Goal: Information Seeking & Learning: Learn about a topic

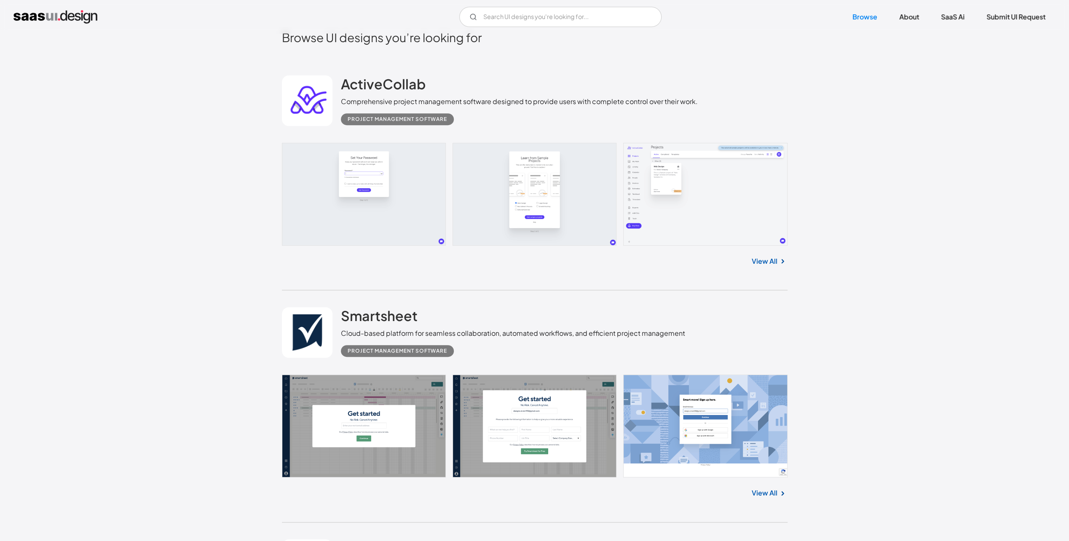
scroll to position [253, 0]
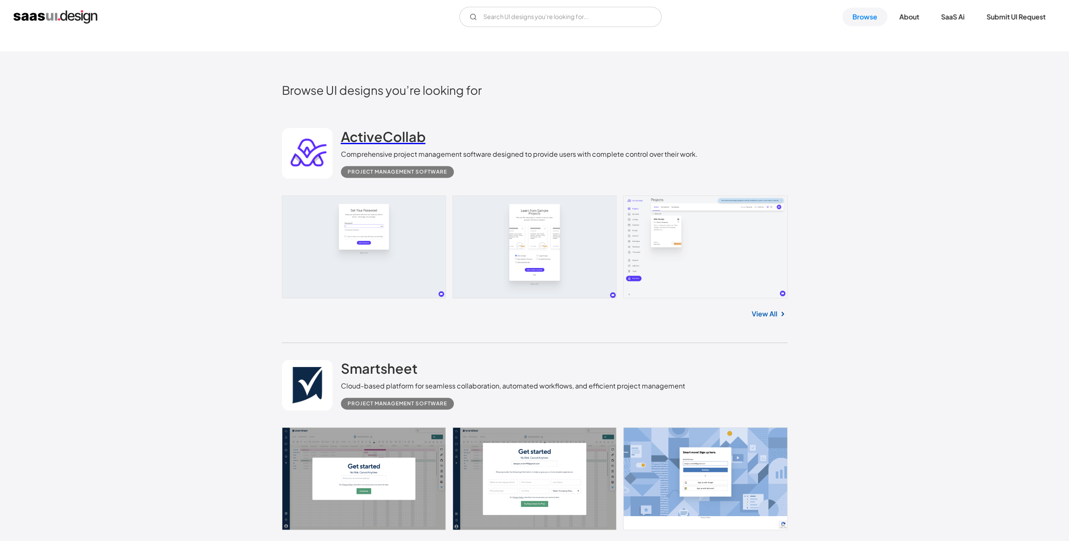
click at [403, 133] on h2 "ActiveCollab" at bounding box center [383, 136] width 85 height 17
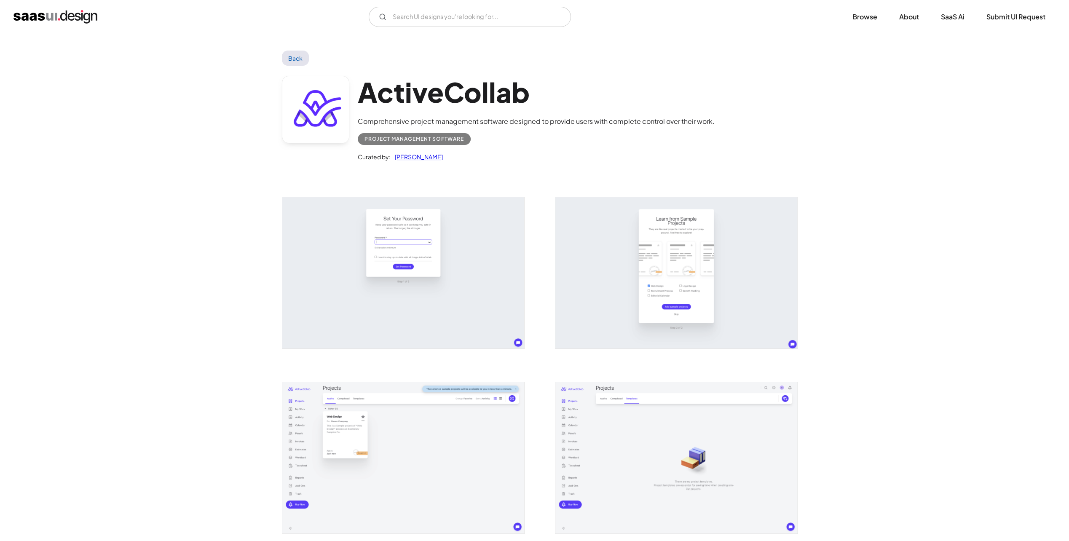
drag, startPoint x: 710, startPoint y: 98, endPoint x: 532, endPoint y: 132, distance: 181.4
click at [619, 146] on div "Curated by: Saurabh Sharma" at bounding box center [536, 153] width 357 height 17
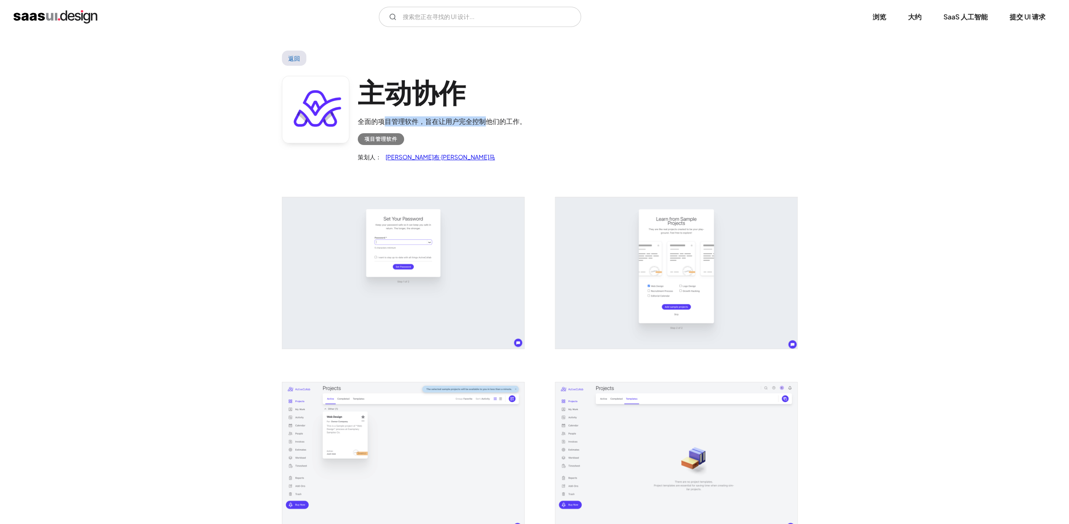
drag, startPoint x: 381, startPoint y: 120, endPoint x: 486, endPoint y: 113, distance: 105.2
click at [486, 113] on div "主动协作 全面的项目管理软件，旨在让用户完全控制他们的工作。 项目管理软件 策划人： 索拉布·夏尔马" at bounding box center [442, 119] width 168 height 86
drag, startPoint x: 486, startPoint y: 113, endPoint x: 495, endPoint y: 119, distance: 10.3
click at [495, 119] on div "全面的项目管理软件，旨在让用户完全控制他们的工作。" at bounding box center [442, 121] width 168 height 10
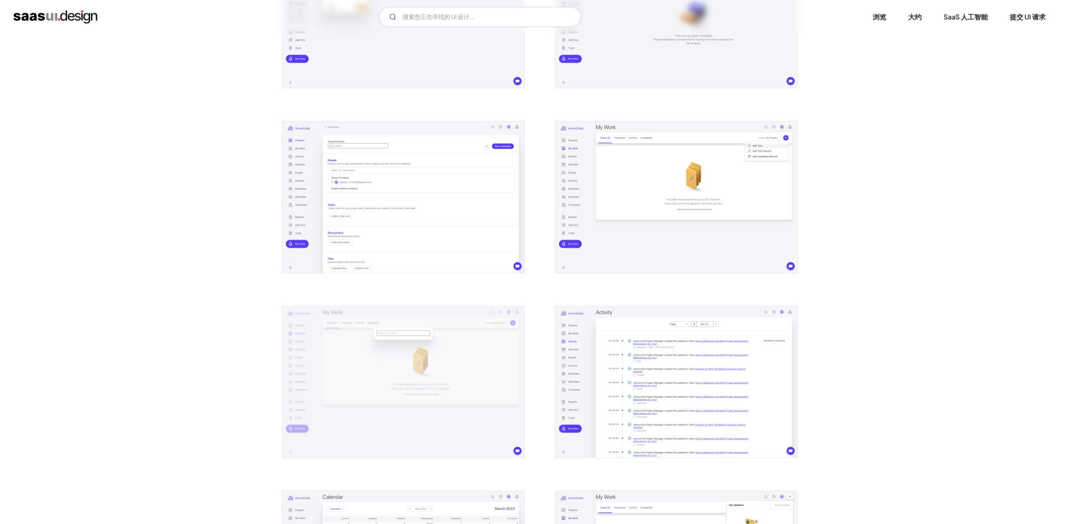
scroll to position [463, 0]
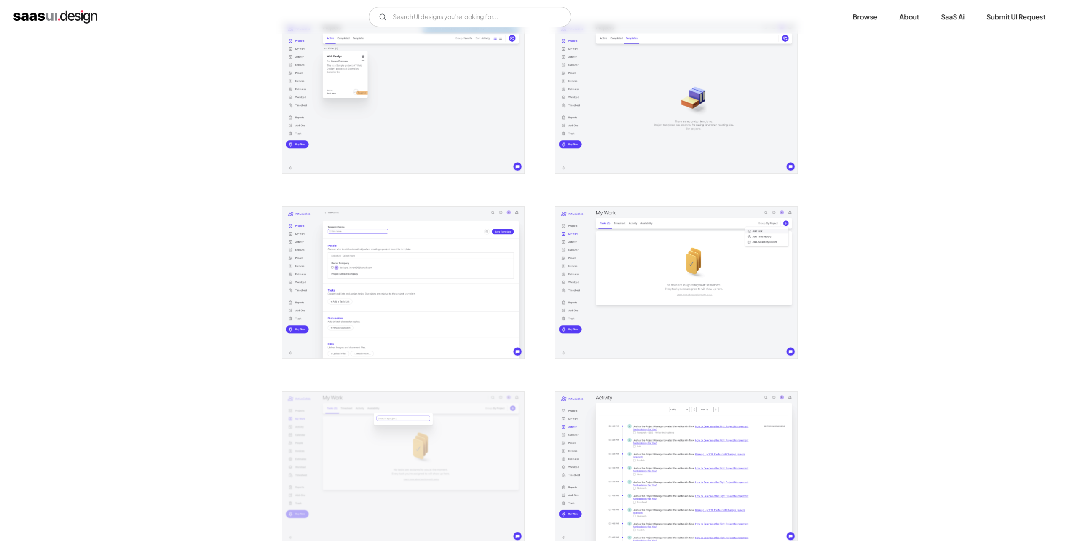
scroll to position [379, 0]
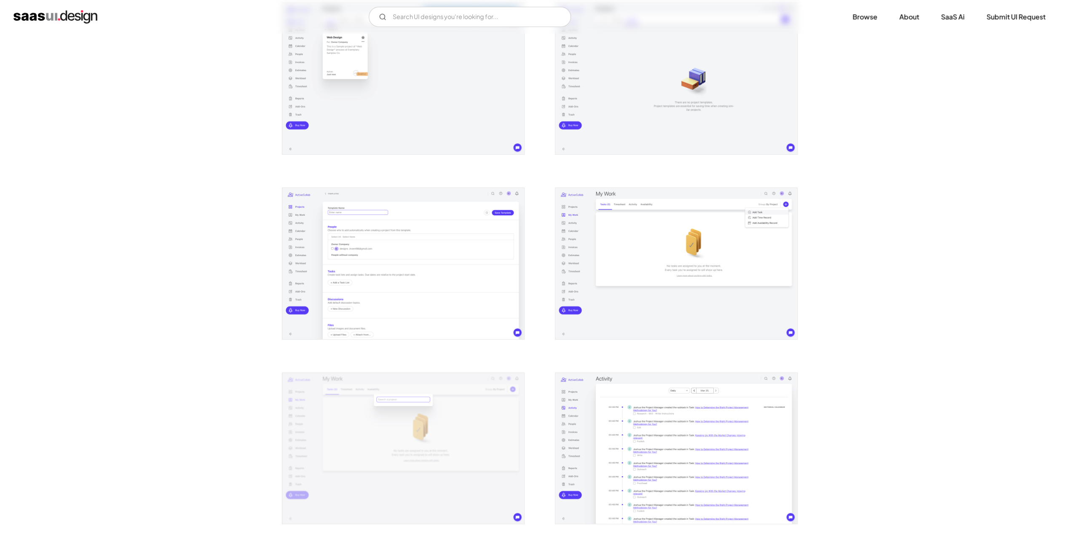
click at [384, 207] on img "open lightbox" at bounding box center [403, 263] width 242 height 151
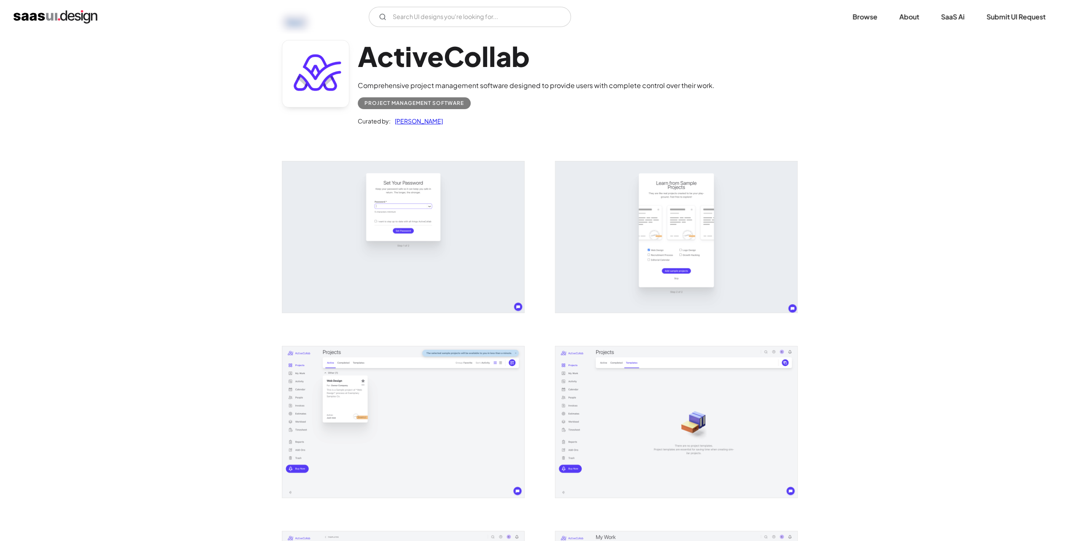
scroll to position [0, 0]
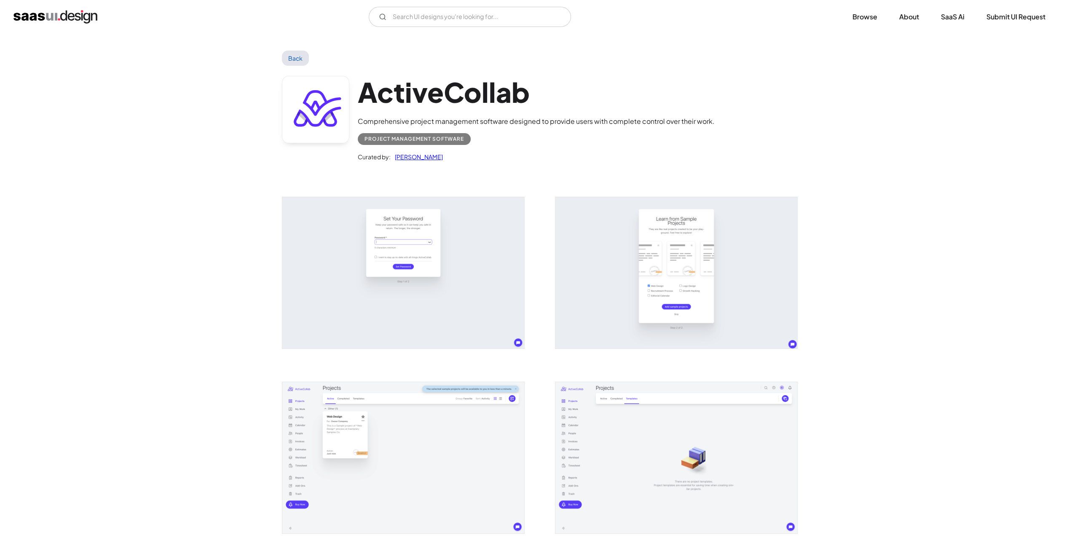
click at [401, 294] on img "open lightbox" at bounding box center [403, 272] width 242 height 151
click at [425, 256] on img "open lightbox" at bounding box center [403, 272] width 242 height 151
click at [473, 244] on img "open lightbox" at bounding box center [403, 272] width 242 height 151
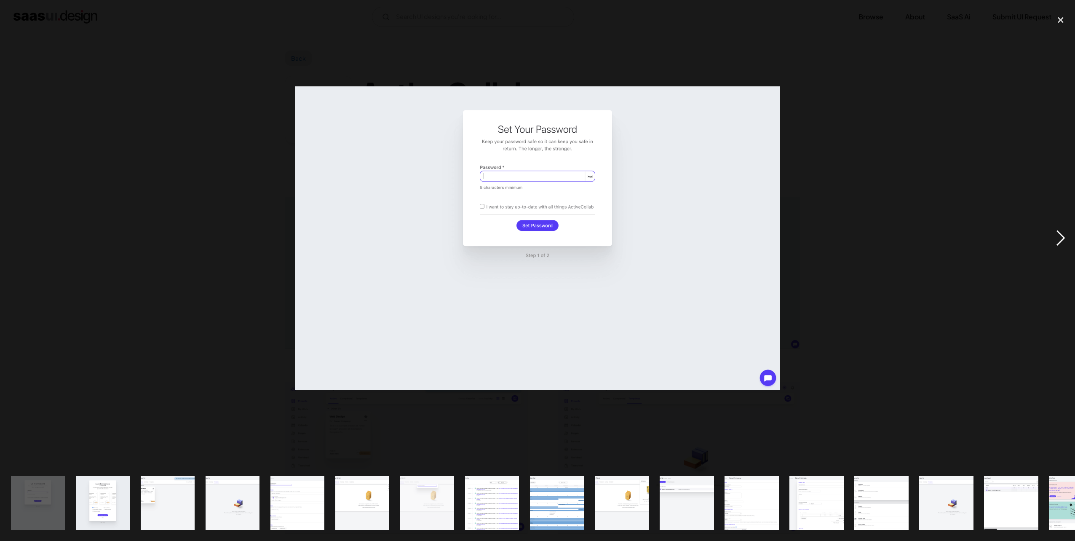
click at [1064, 237] on div "next image" at bounding box center [1060, 238] width 29 height 454
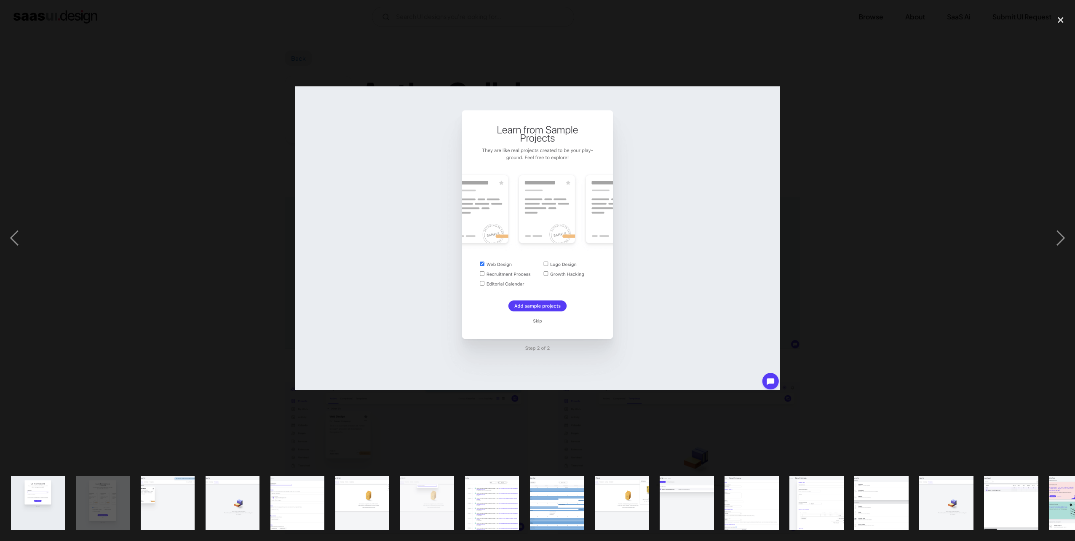
click at [44, 232] on div at bounding box center [537, 238] width 1075 height 454
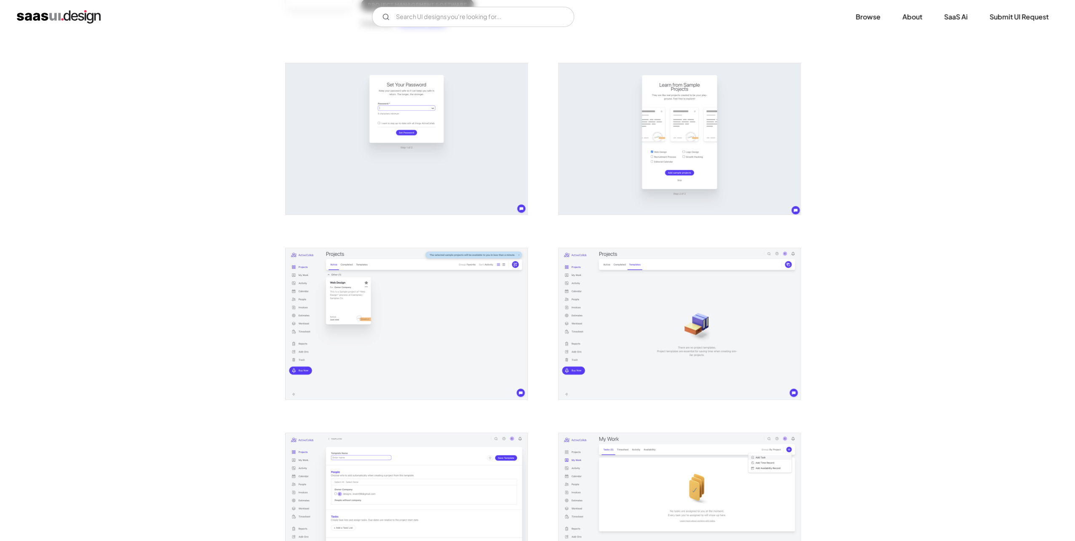
scroll to position [42, 0]
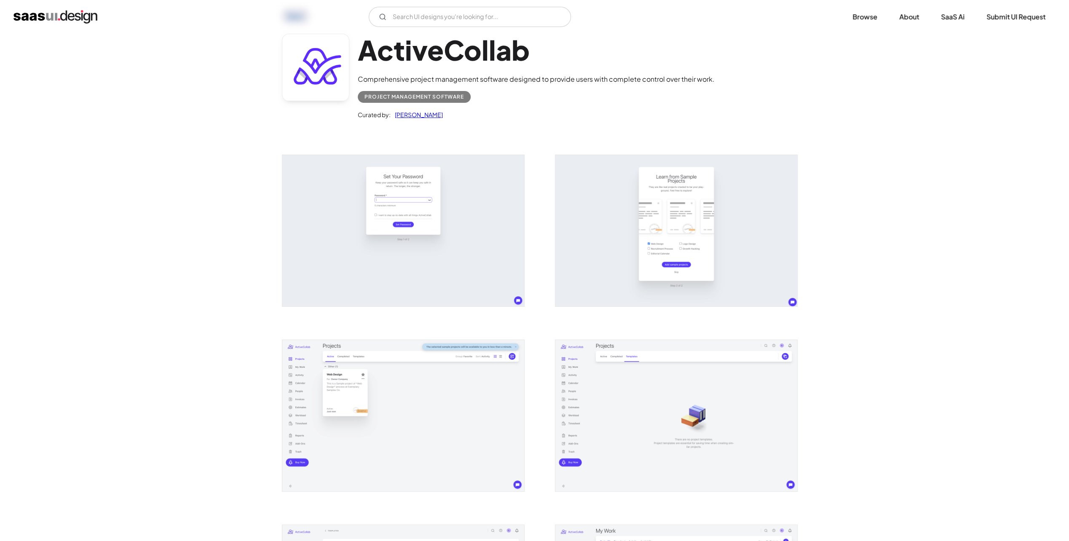
click at [383, 190] on img "open lightbox" at bounding box center [403, 230] width 242 height 151
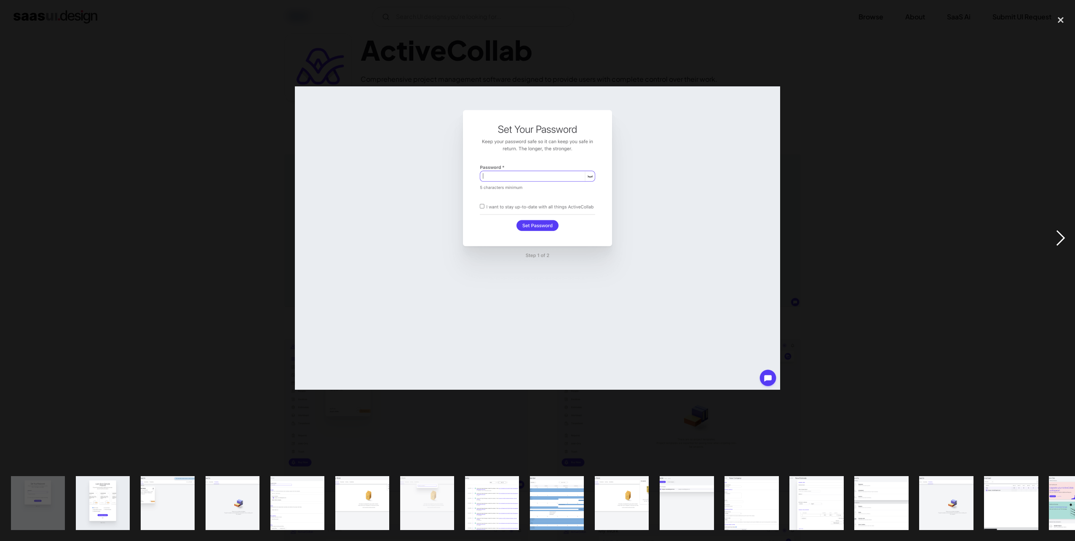
click at [1050, 227] on div "next image" at bounding box center [1060, 238] width 29 height 454
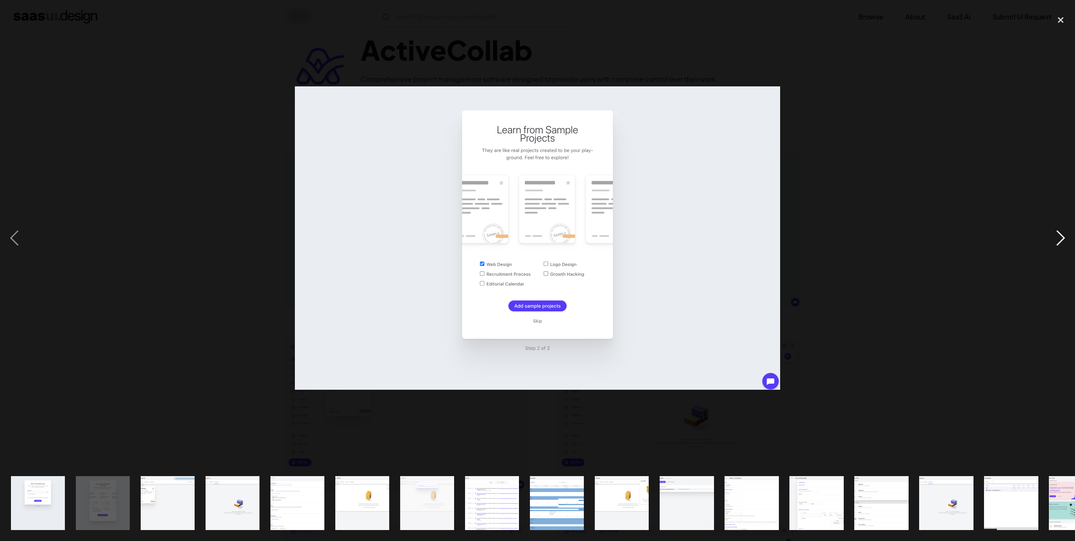
click at [1050, 227] on div "next image" at bounding box center [1060, 238] width 29 height 454
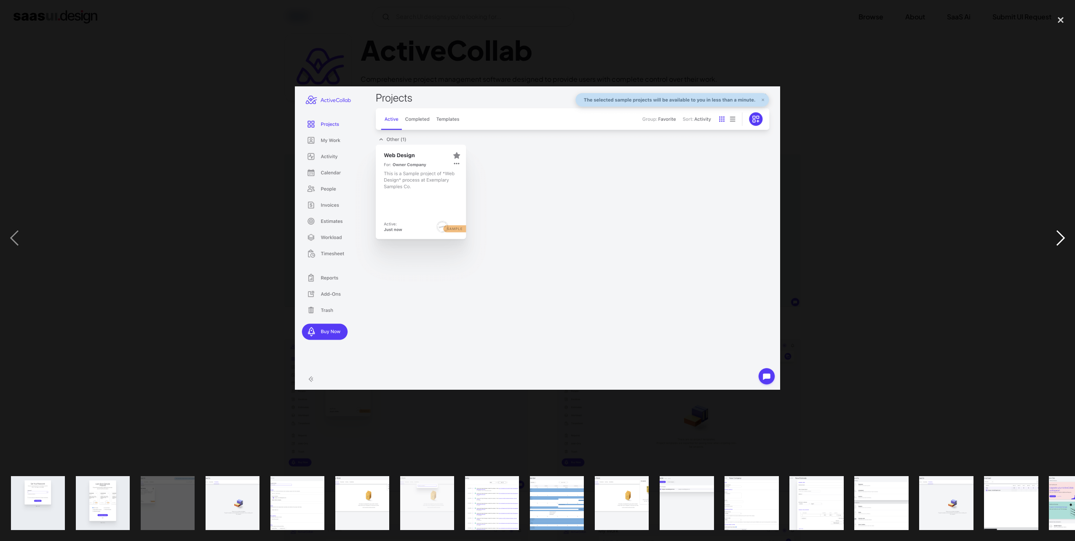
click at [1050, 227] on div "next image" at bounding box center [1060, 238] width 29 height 454
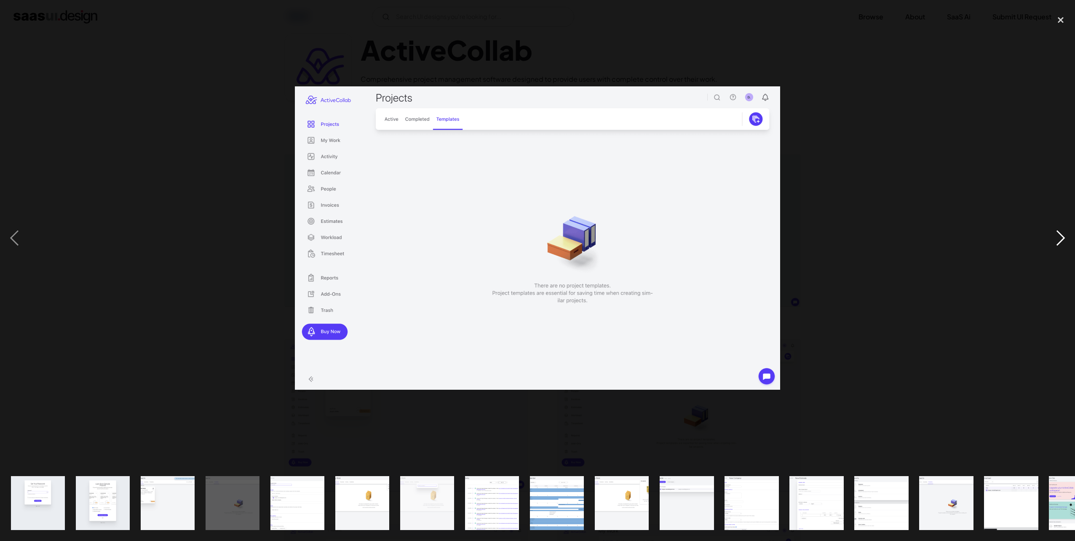
click at [1064, 233] on div "next image" at bounding box center [1060, 238] width 29 height 454
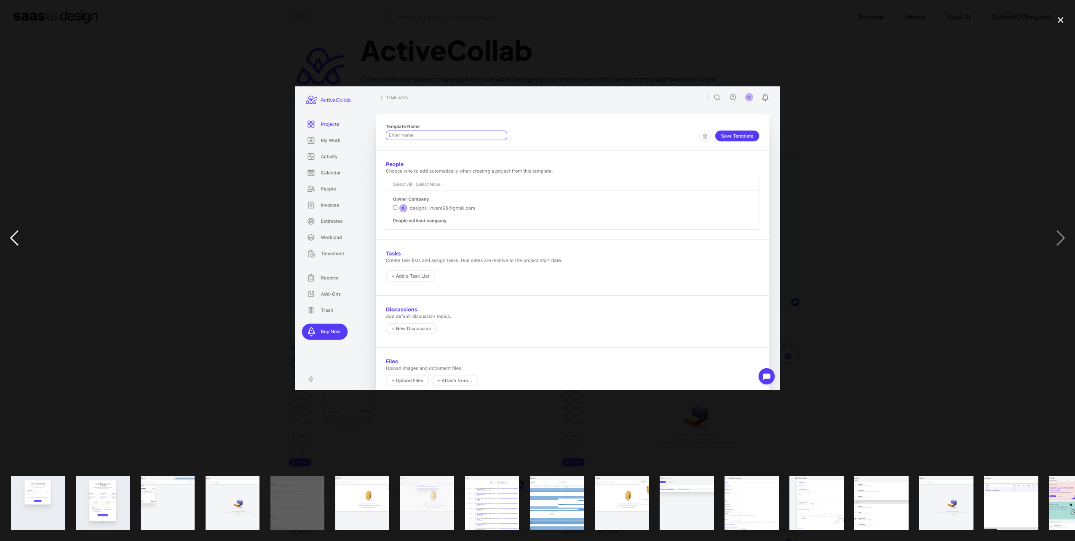
click at [19, 234] on div "previous image" at bounding box center [14, 238] width 29 height 454
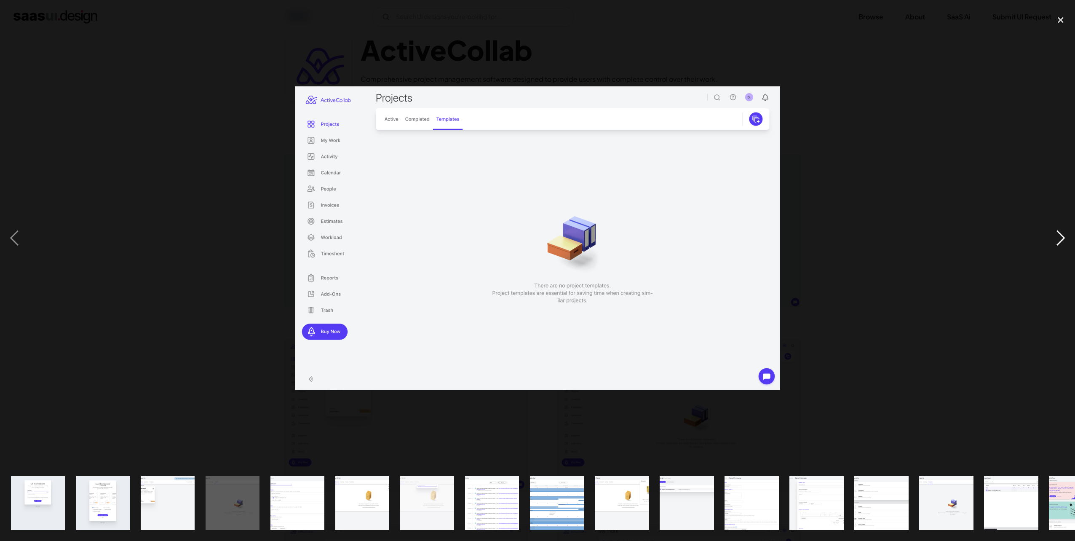
click at [1056, 231] on div "next image" at bounding box center [1060, 238] width 29 height 454
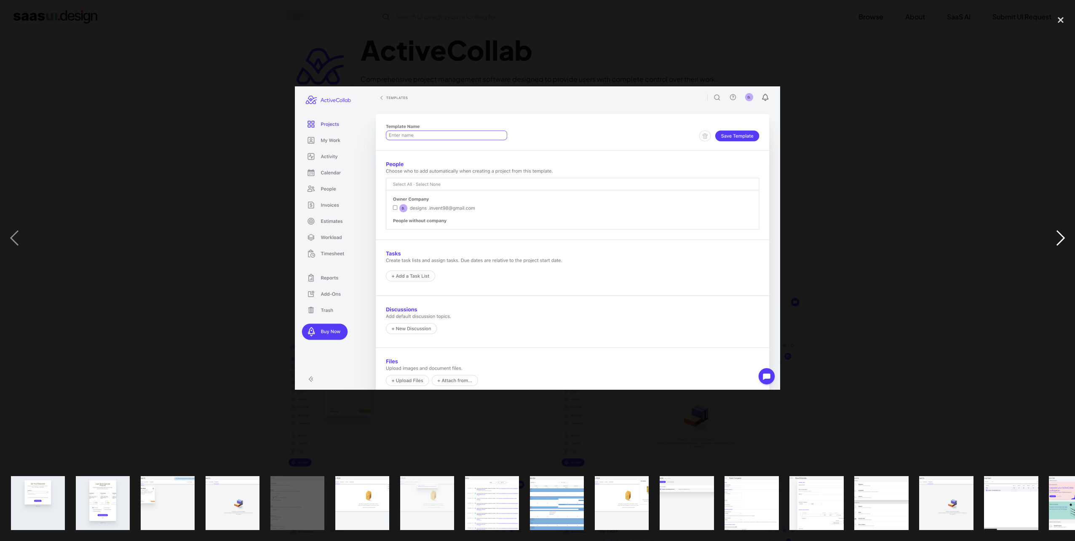
click at [1059, 235] on div "next image" at bounding box center [1060, 238] width 29 height 454
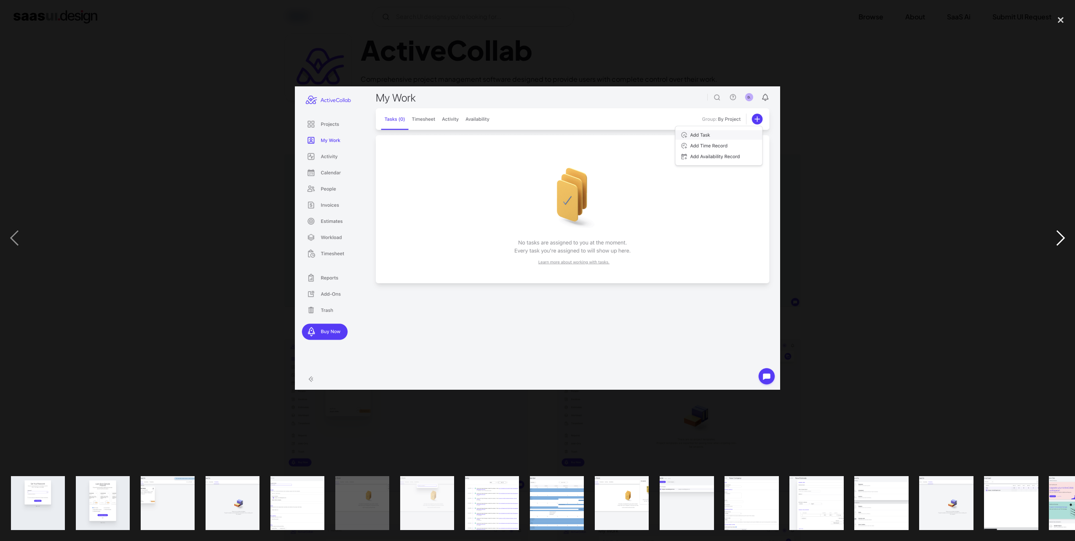
click at [1059, 235] on div "next image" at bounding box center [1060, 238] width 29 height 454
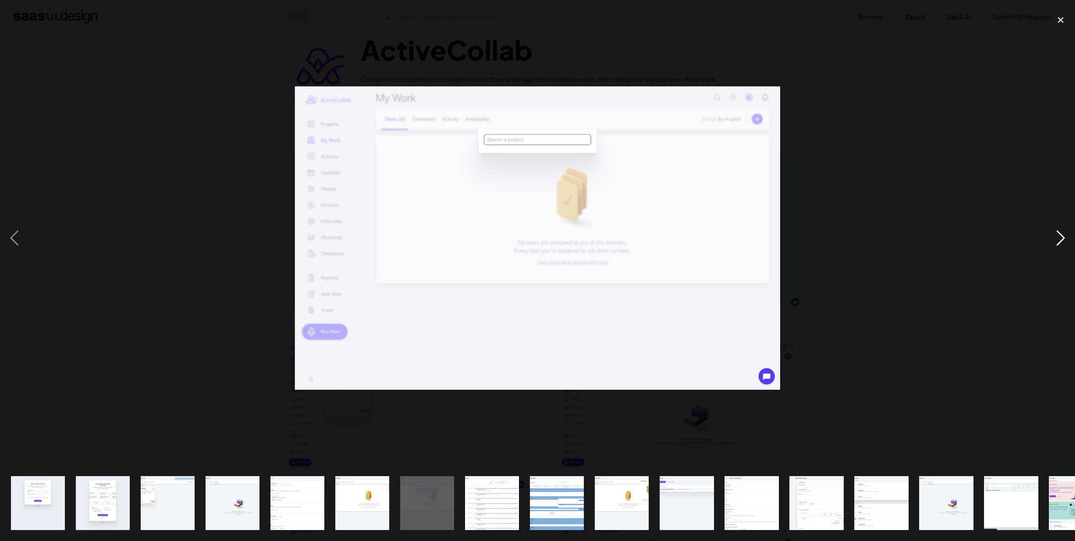
click at [1059, 235] on div "next image" at bounding box center [1060, 238] width 29 height 454
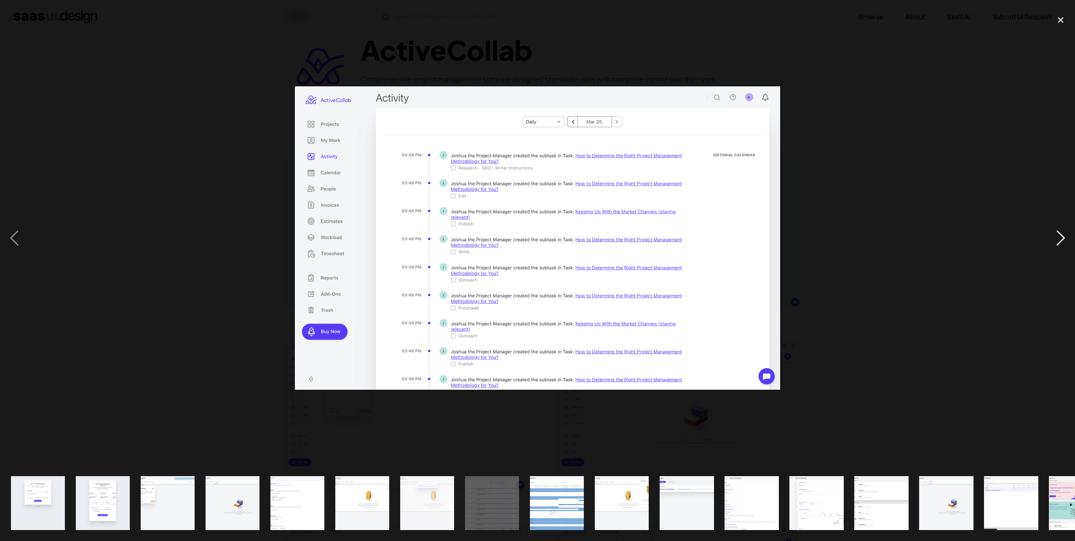
click at [1059, 235] on div "next image" at bounding box center [1060, 238] width 29 height 454
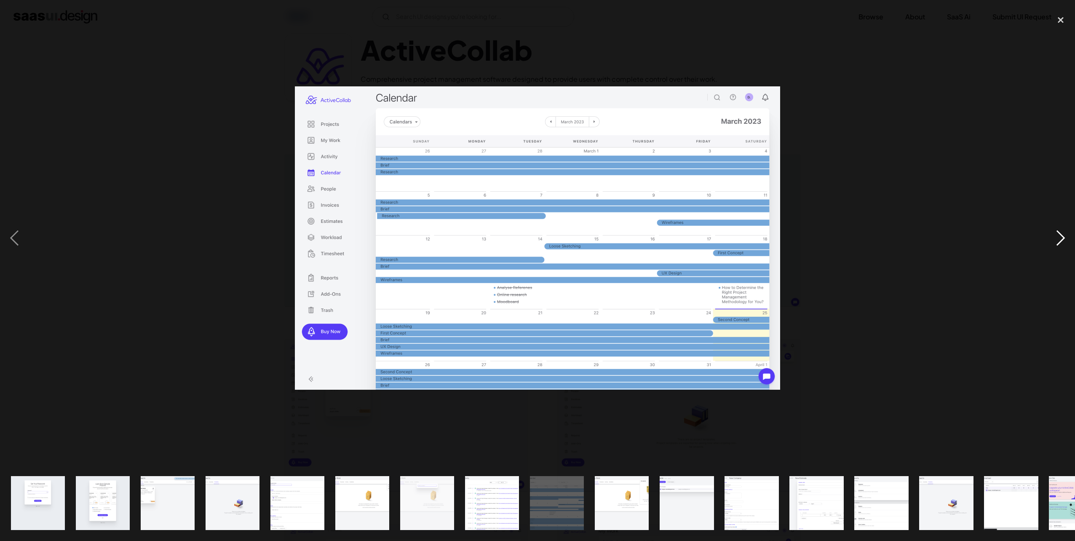
click at [1059, 235] on div "next image" at bounding box center [1060, 238] width 29 height 454
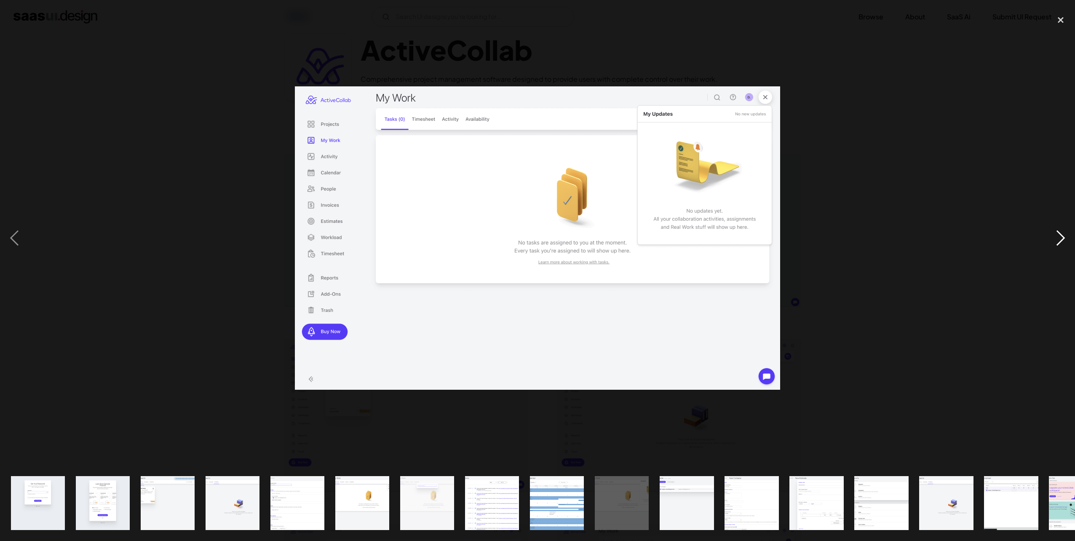
click at [1059, 235] on div "next image" at bounding box center [1060, 238] width 29 height 454
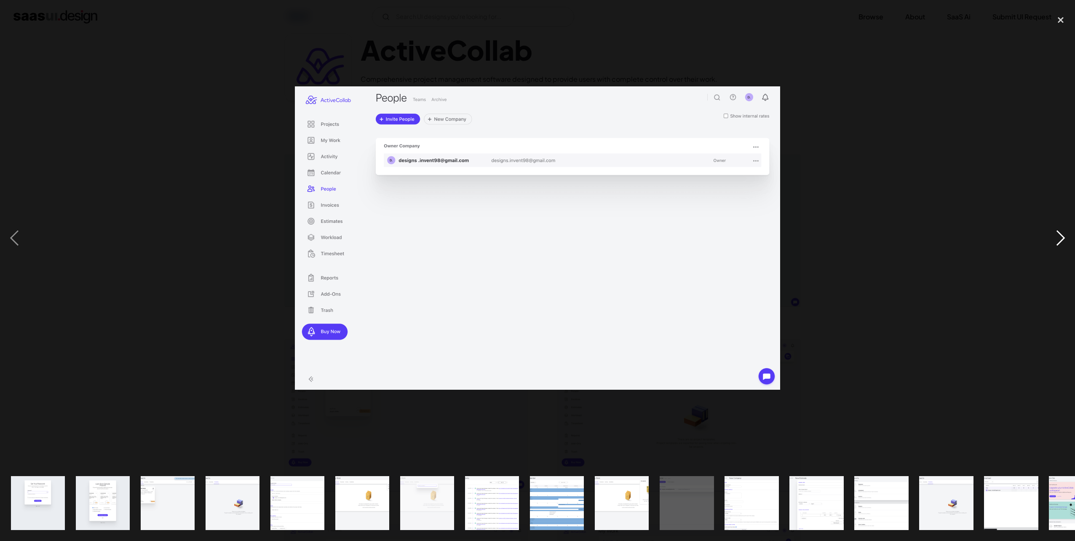
click at [1059, 235] on div "next image" at bounding box center [1060, 238] width 29 height 454
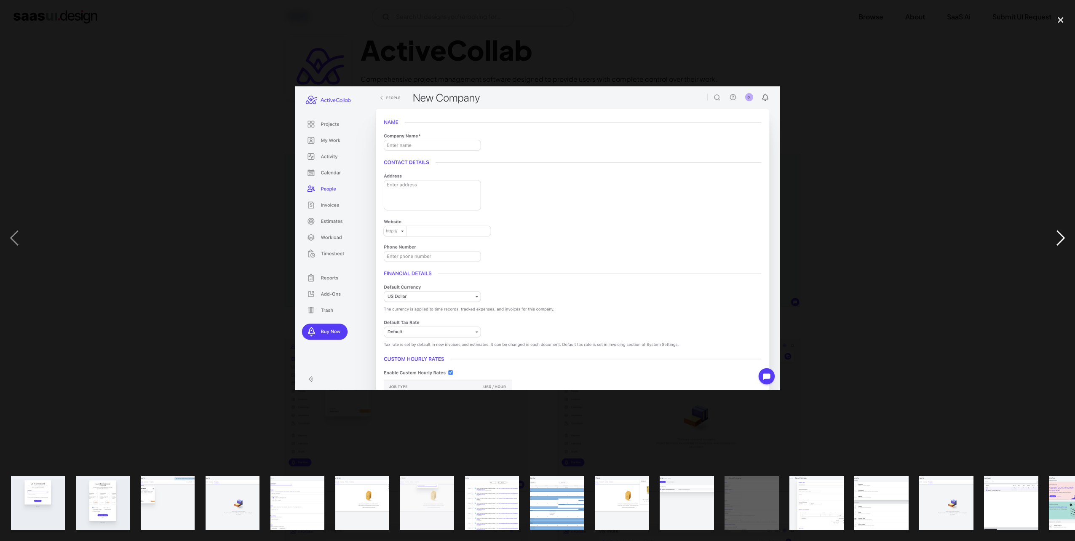
click at [1059, 235] on div "next image" at bounding box center [1060, 238] width 29 height 454
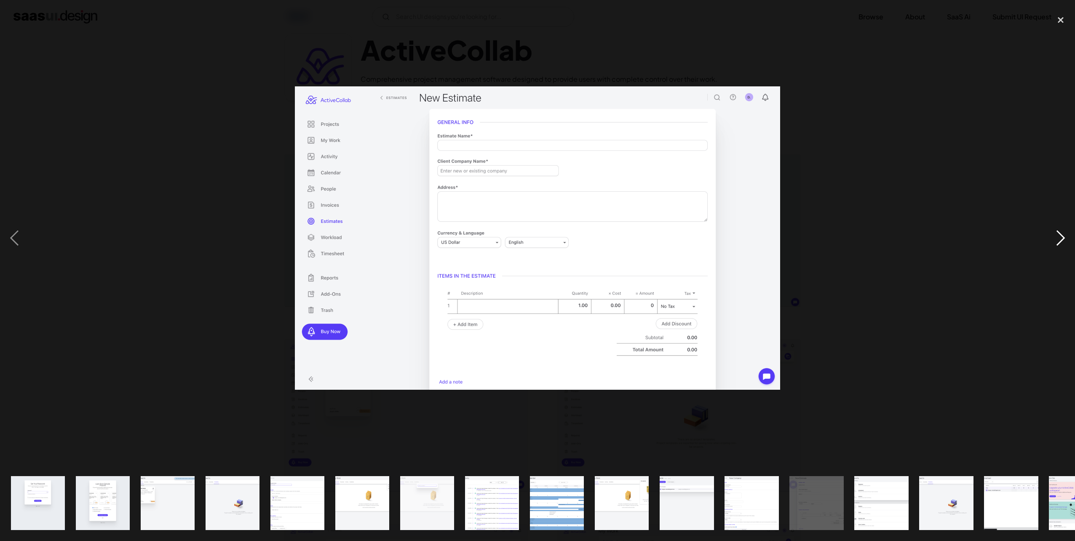
click at [1059, 235] on div "next image" at bounding box center [1060, 238] width 29 height 454
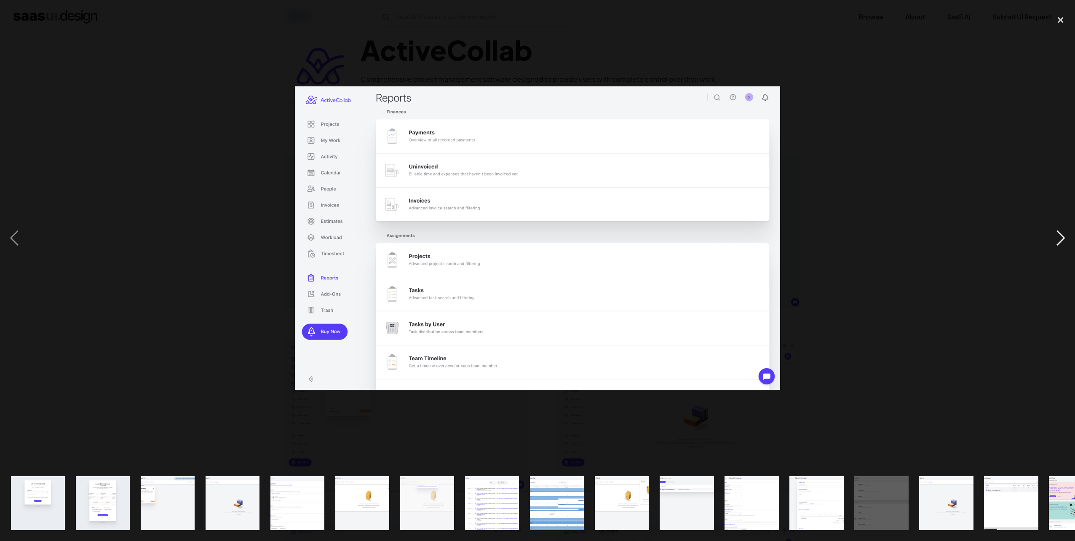
click at [1059, 235] on div "next image" at bounding box center [1060, 238] width 29 height 454
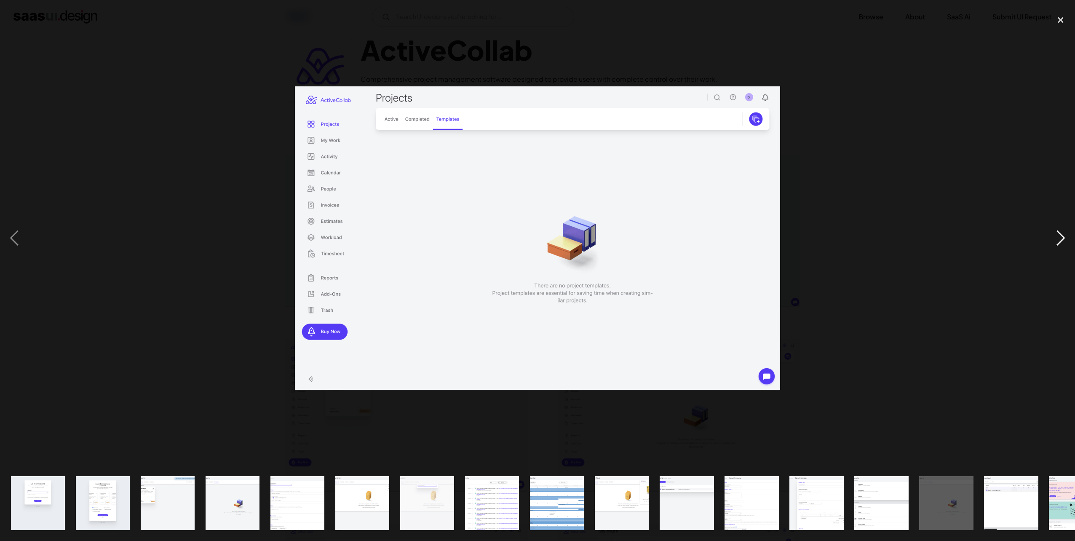
click at [1059, 235] on div "next image" at bounding box center [1060, 238] width 29 height 454
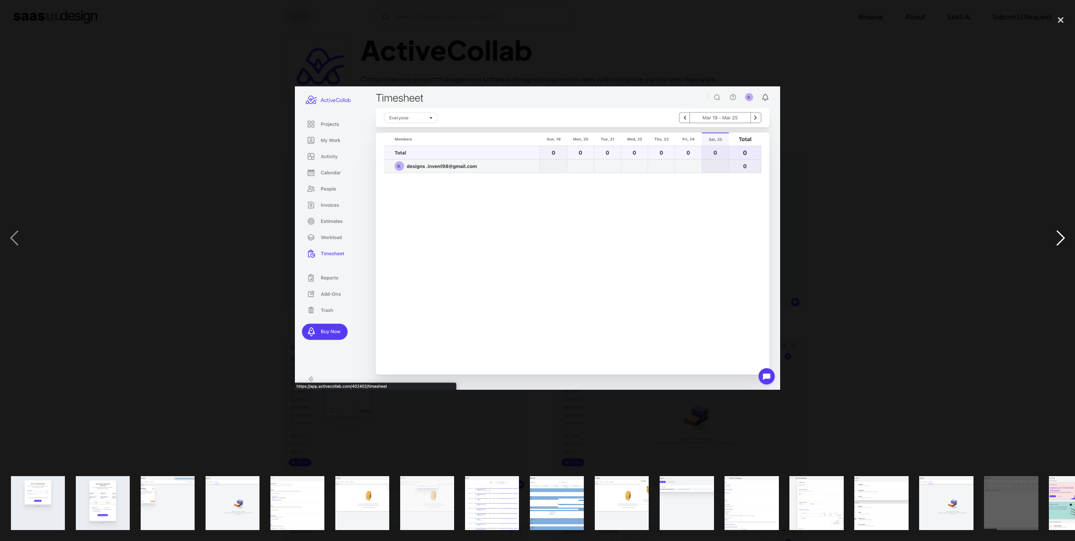
click at [1059, 235] on div "next image" at bounding box center [1060, 238] width 29 height 454
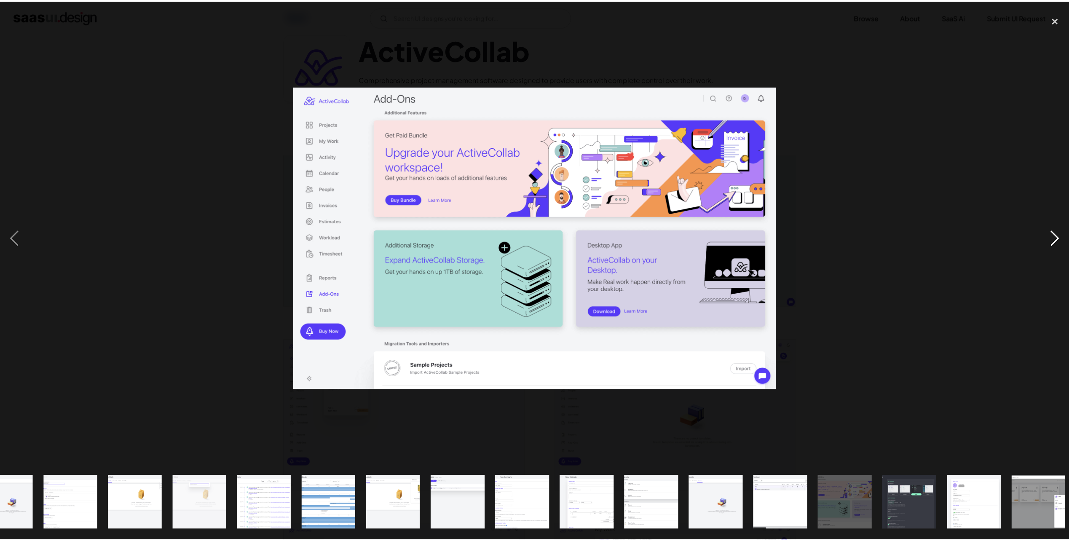
scroll to position [0, 233]
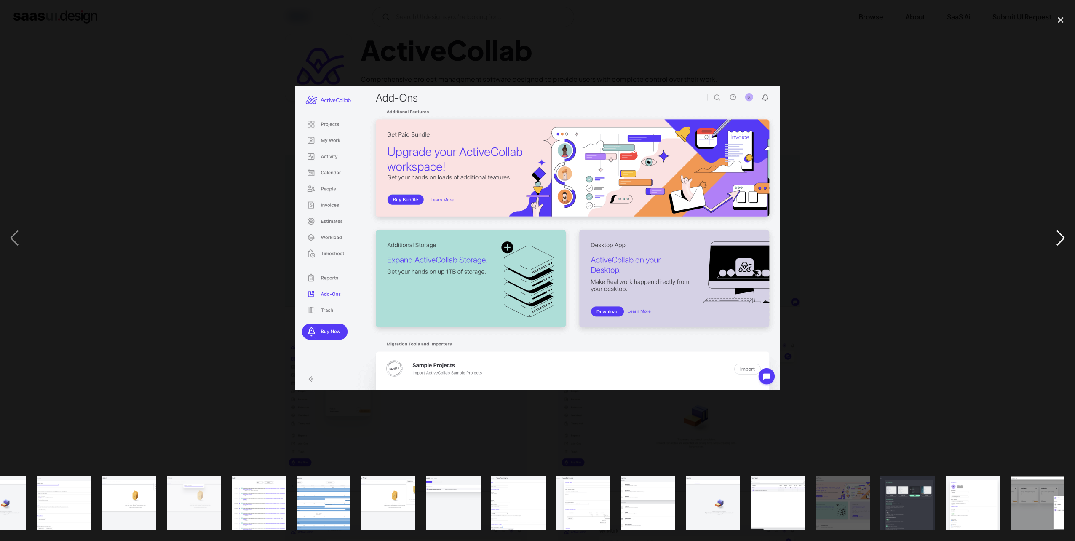
click at [1068, 236] on div "next image" at bounding box center [1060, 238] width 29 height 454
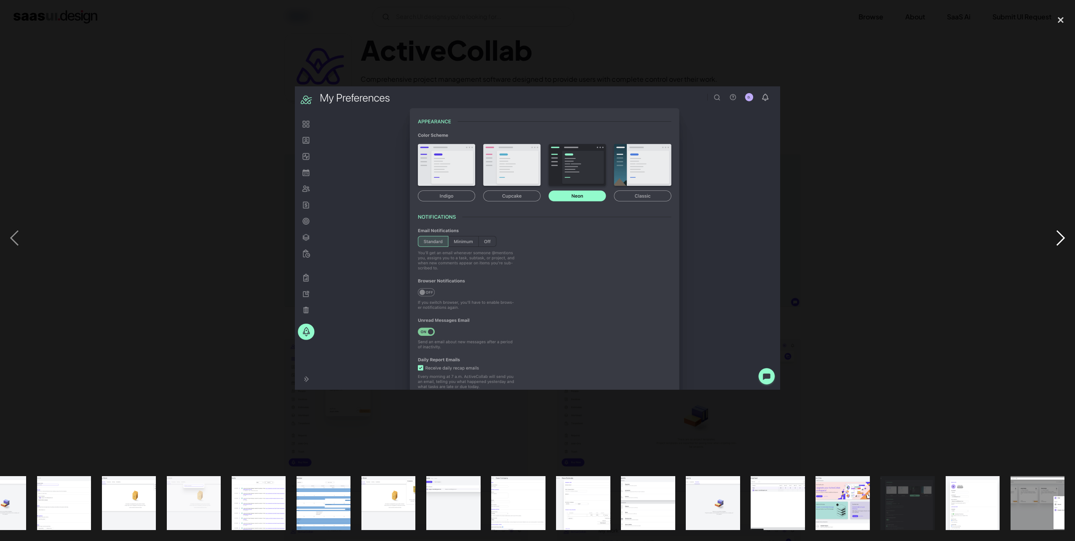
click at [1068, 236] on div "next image" at bounding box center [1060, 238] width 29 height 454
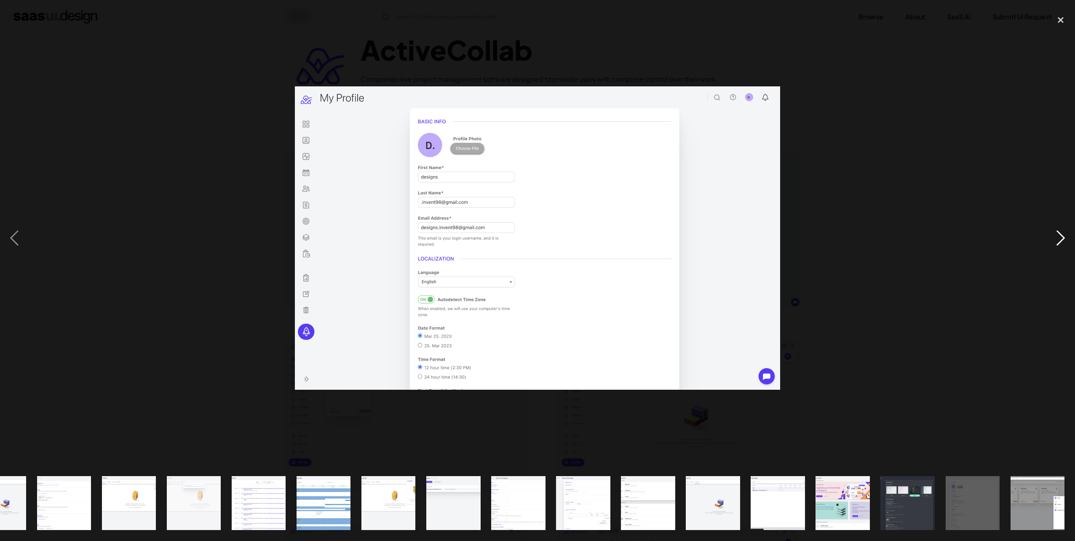
click at [1068, 236] on div "next image" at bounding box center [1060, 238] width 29 height 454
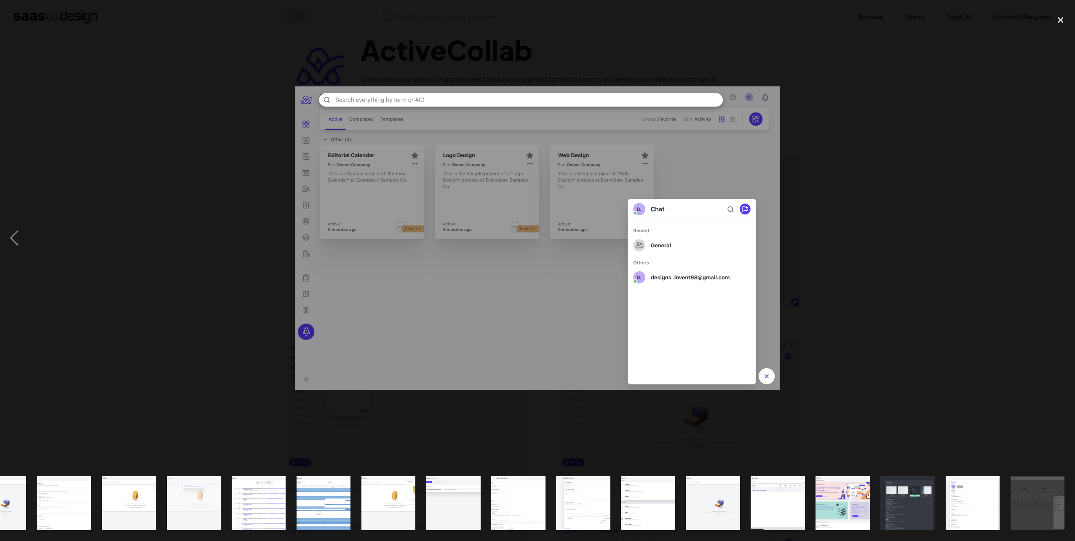
click at [1068, 236] on div "next image" at bounding box center [1060, 238] width 29 height 454
click at [1020, 214] on div at bounding box center [537, 238] width 1075 height 454
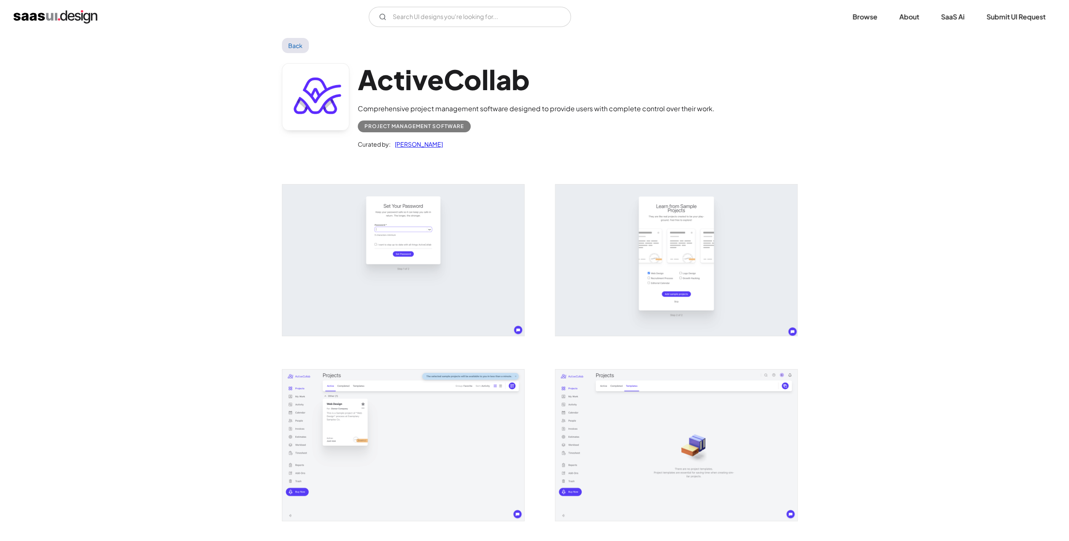
scroll to position [0, 0]
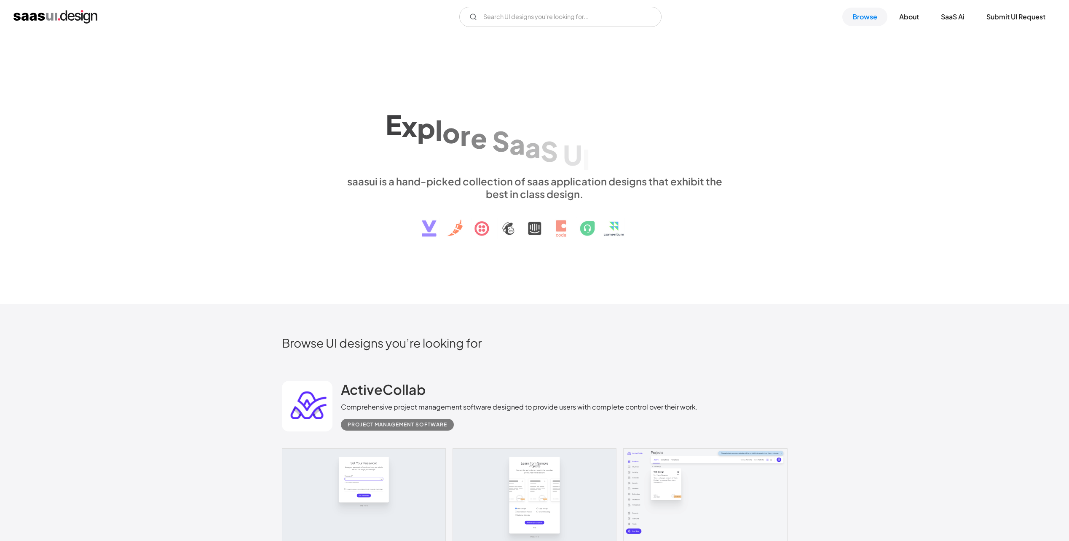
scroll to position [379, 0]
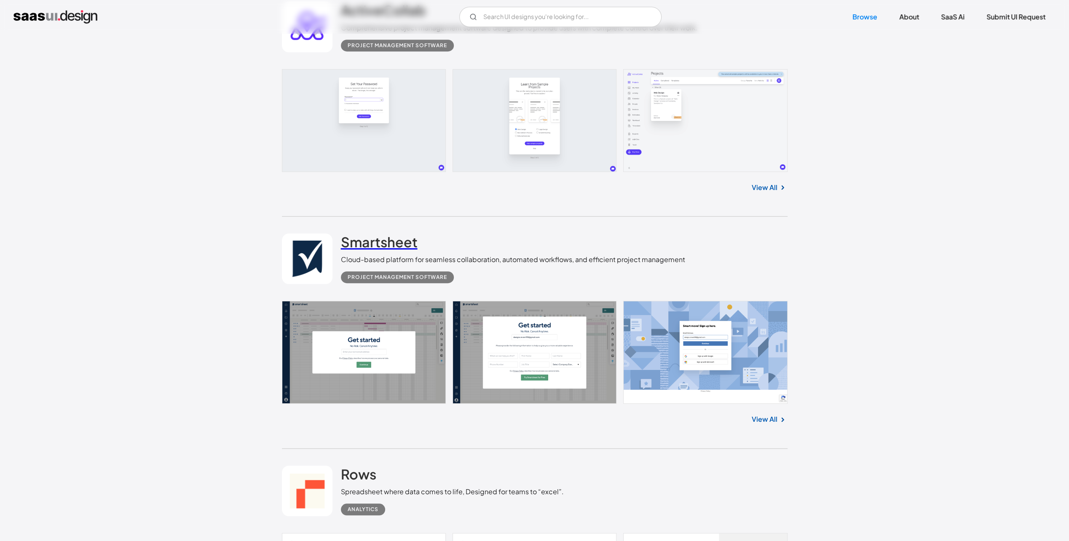
click at [392, 248] on h2 "Smartsheet" at bounding box center [379, 241] width 77 height 17
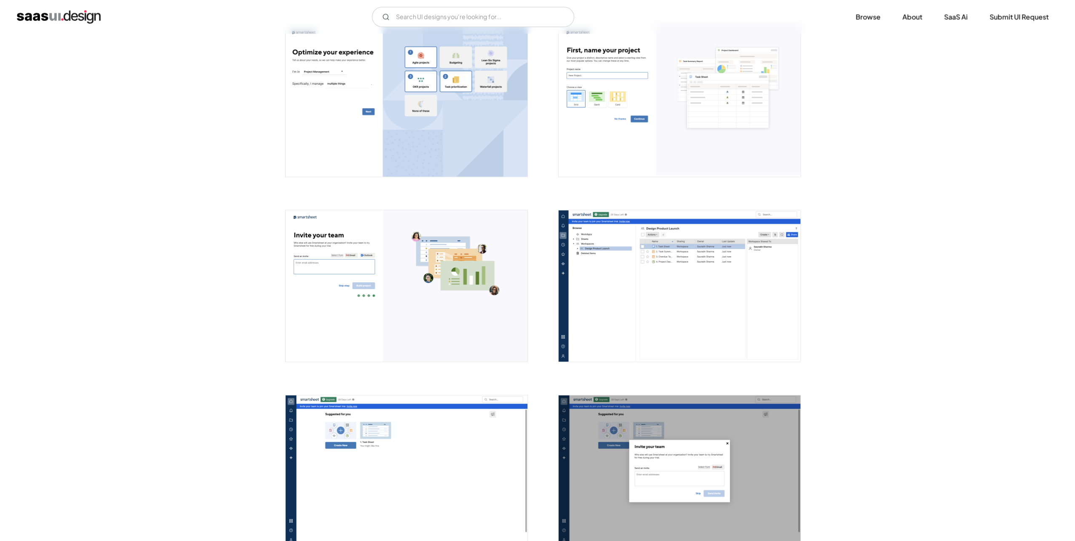
scroll to position [1011, 0]
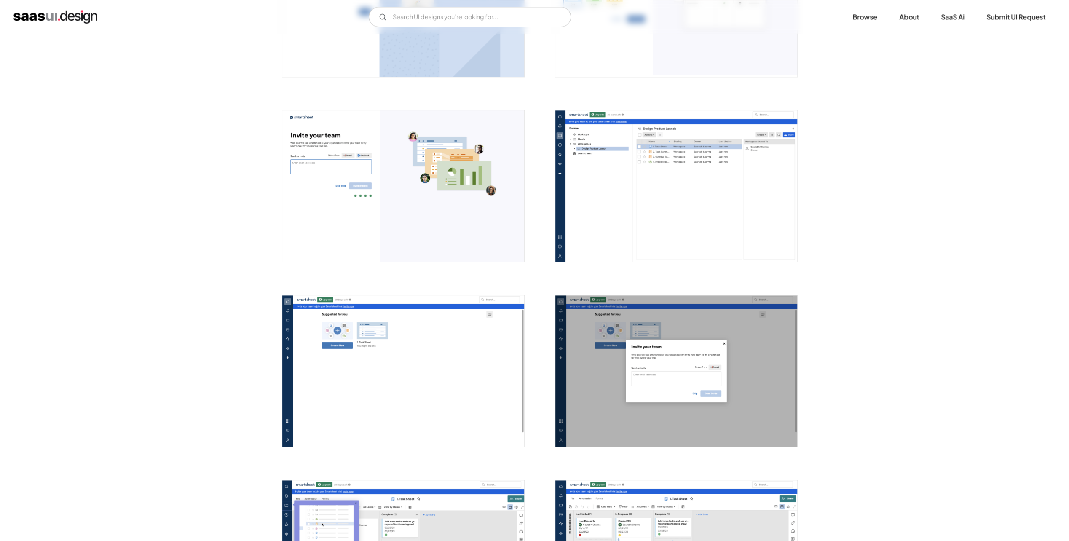
click at [666, 207] on img "open lightbox" at bounding box center [676, 185] width 242 height 151
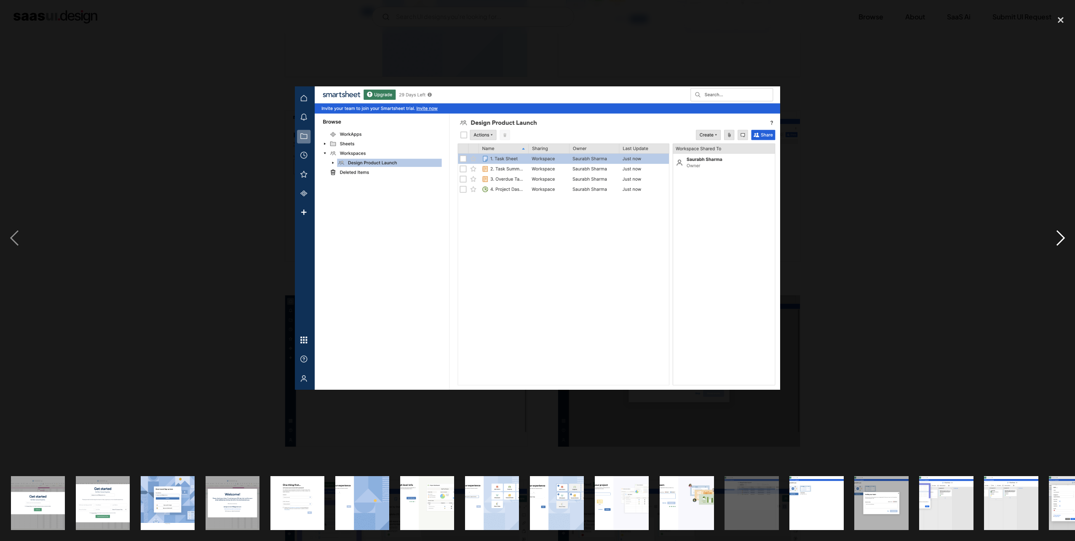
click at [1068, 243] on div "next image" at bounding box center [1060, 238] width 29 height 454
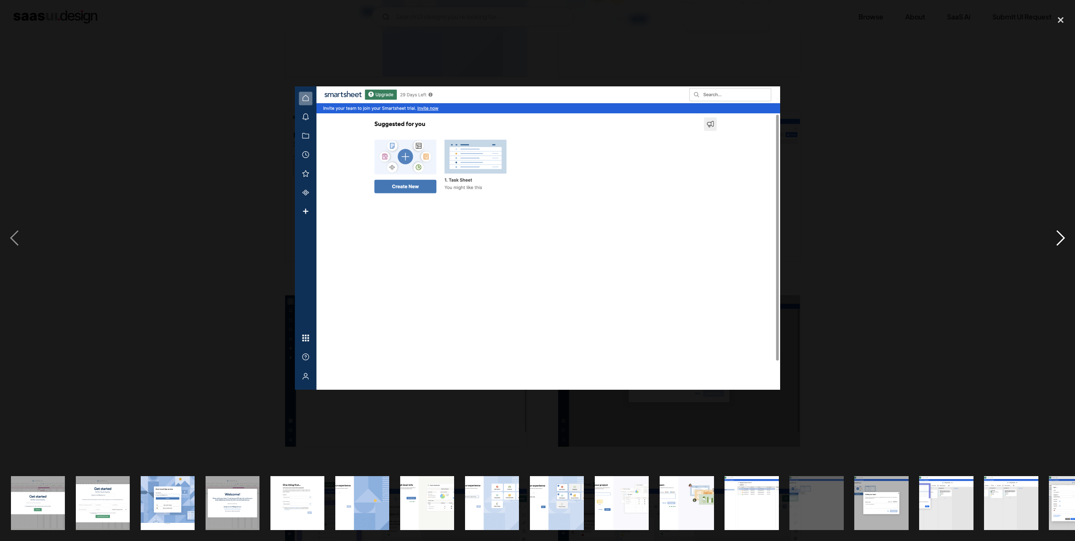
click at [1068, 243] on div "next image" at bounding box center [1060, 238] width 29 height 454
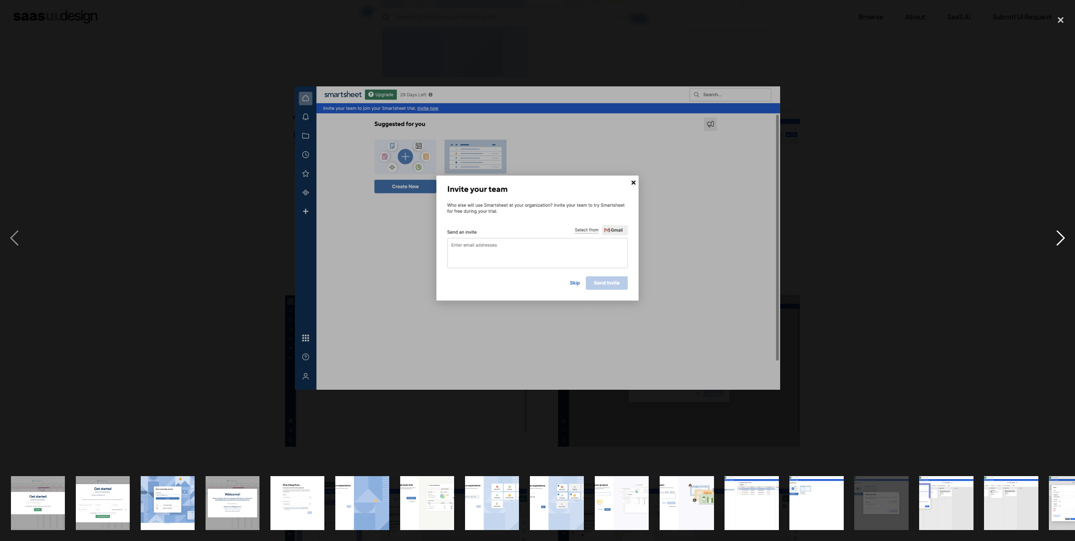
click at [1068, 243] on div "next image" at bounding box center [1060, 238] width 29 height 454
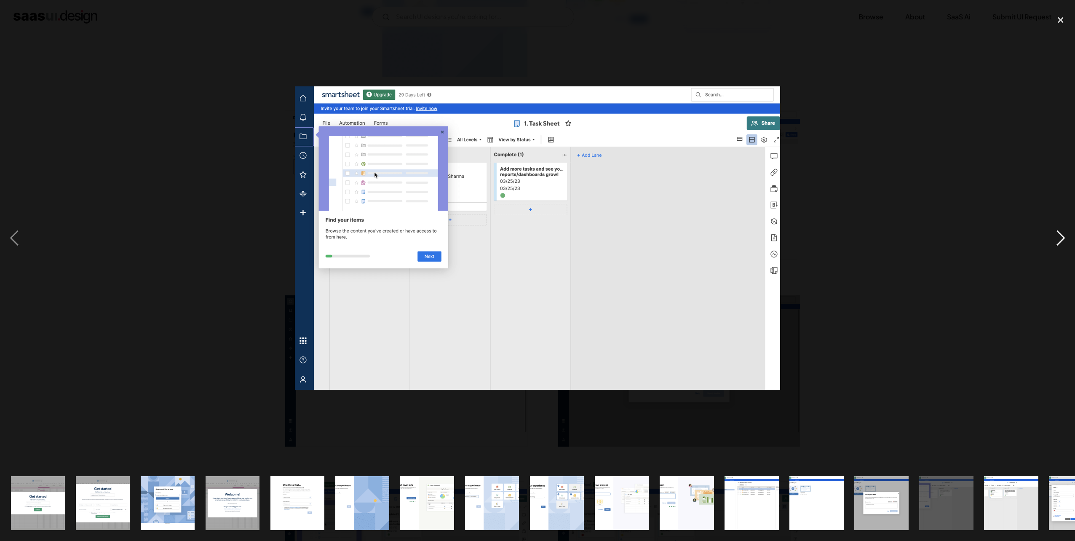
click at [1068, 243] on div "next image" at bounding box center [1060, 238] width 29 height 454
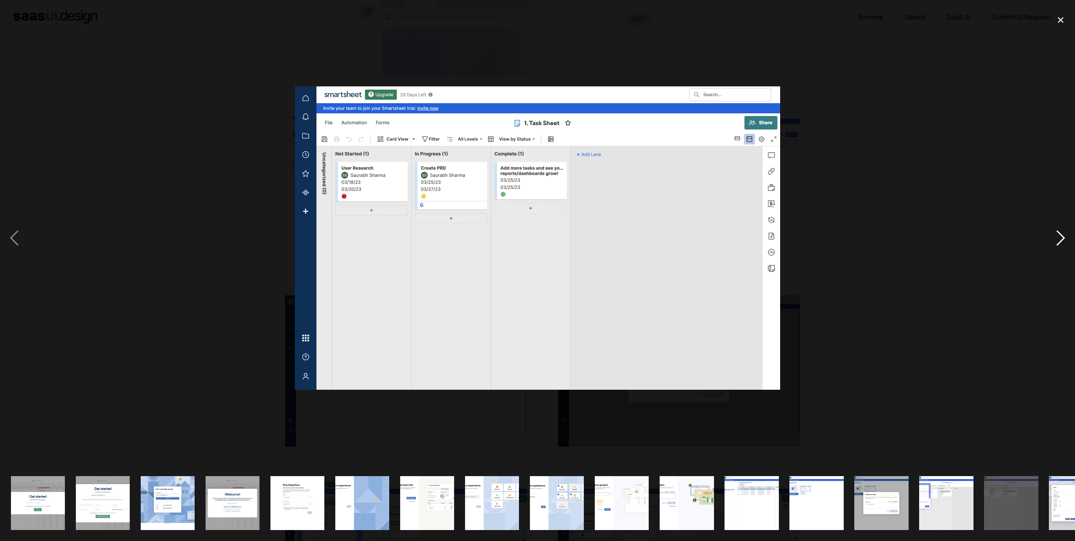
click at [1068, 243] on div "next image" at bounding box center [1060, 238] width 29 height 454
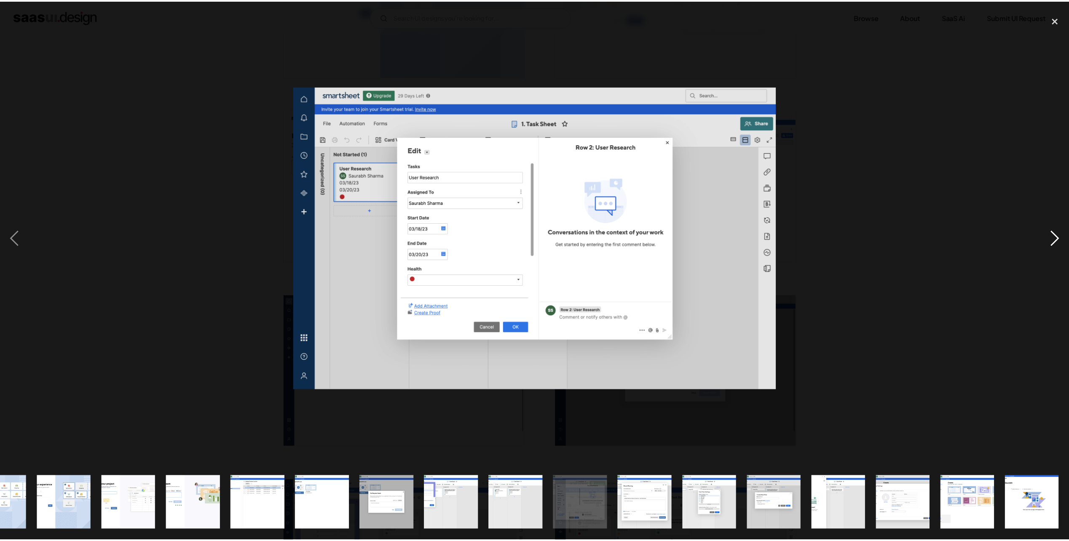
scroll to position [0, 493]
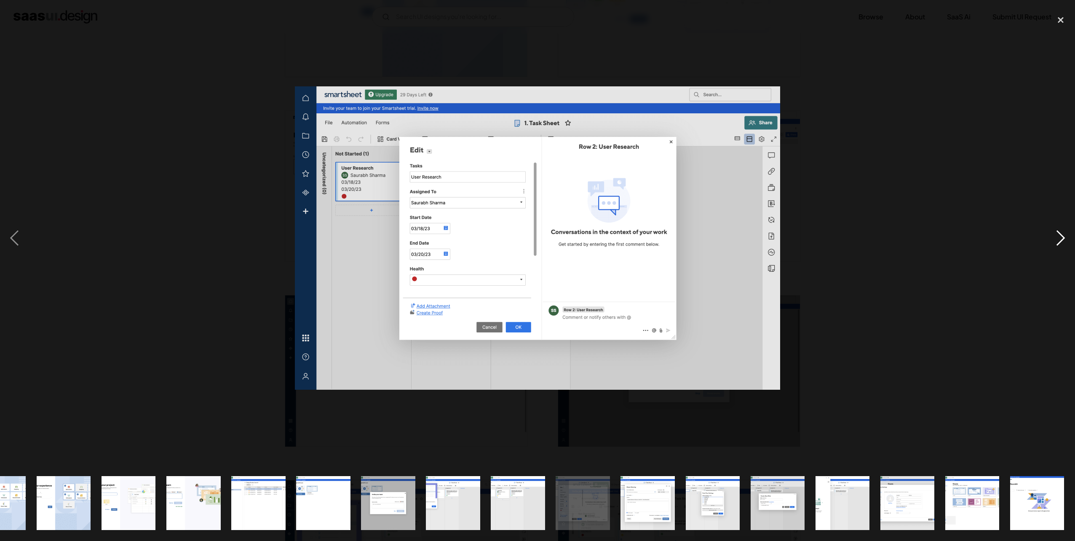
click at [1068, 243] on div "next image" at bounding box center [1060, 238] width 29 height 454
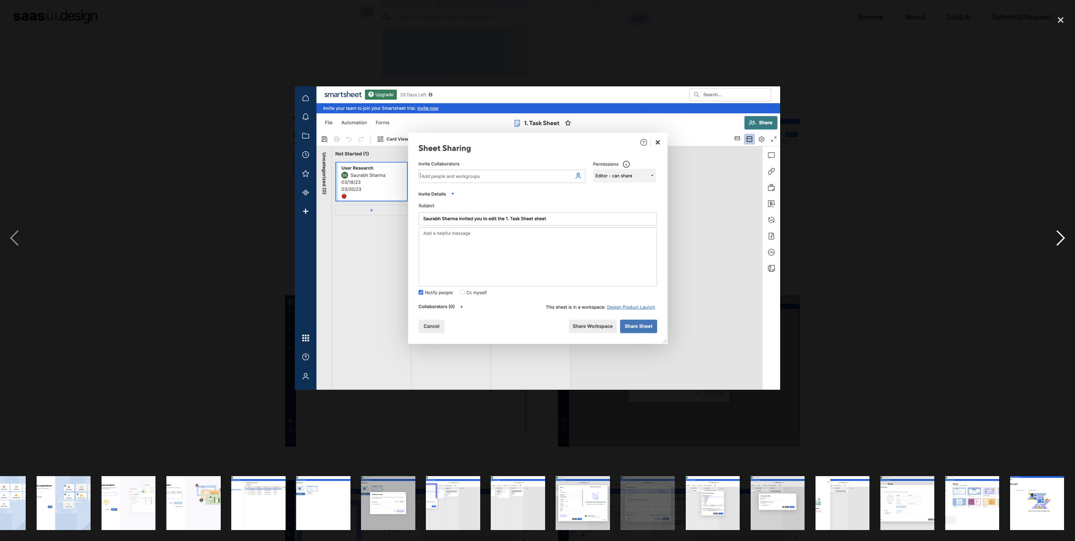
click at [1068, 243] on div "next image" at bounding box center [1060, 238] width 29 height 454
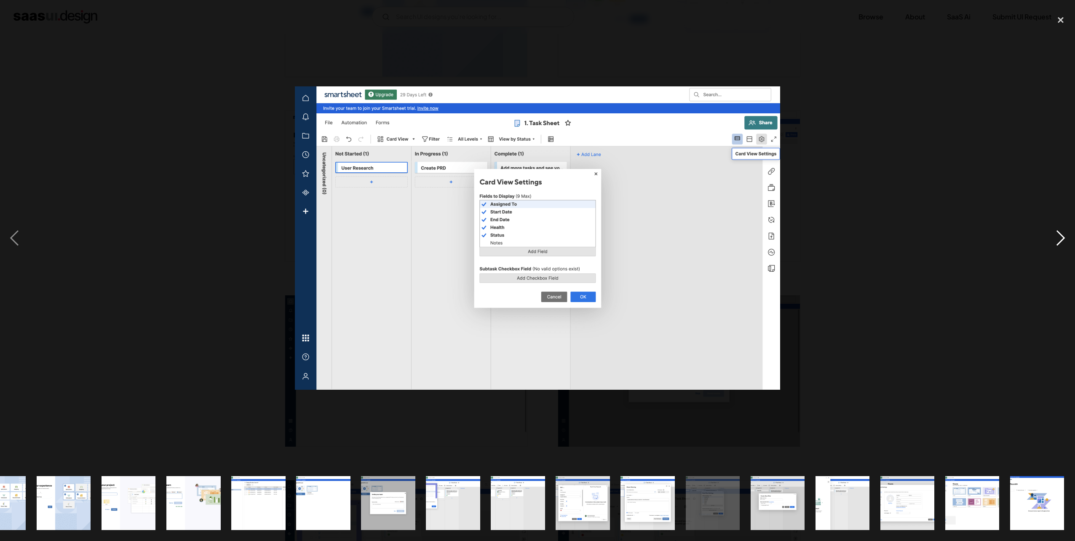
click at [1068, 243] on div "next image" at bounding box center [1060, 238] width 29 height 454
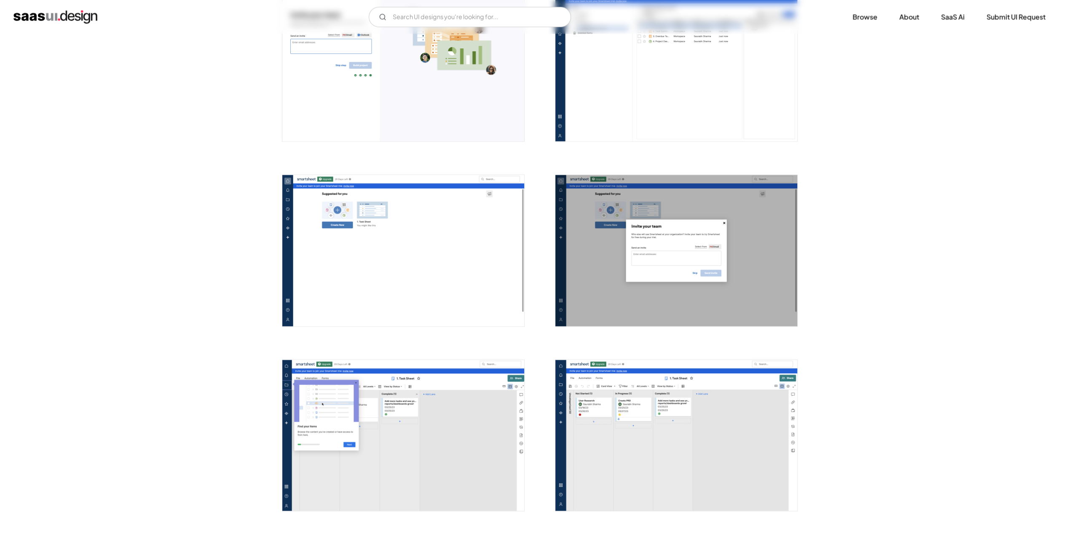
scroll to position [1053, 0]
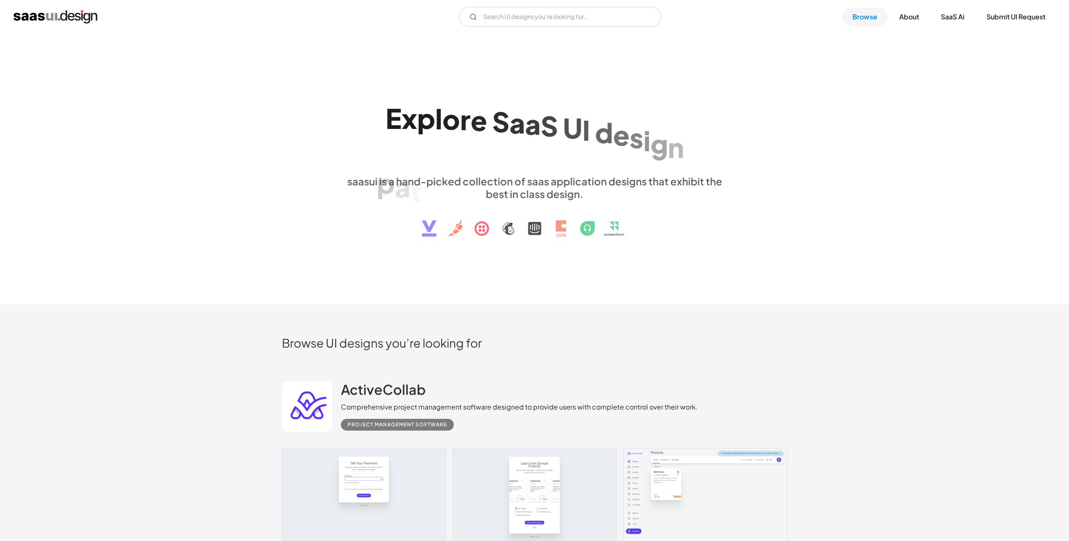
scroll to position [590, 0]
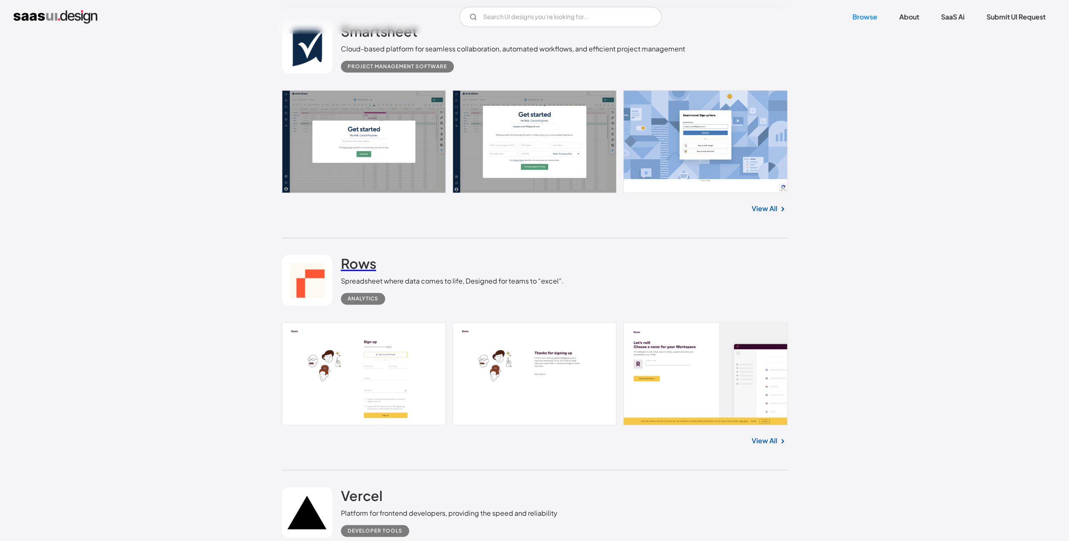
click at [357, 264] on h2 "Rows" at bounding box center [358, 263] width 35 height 17
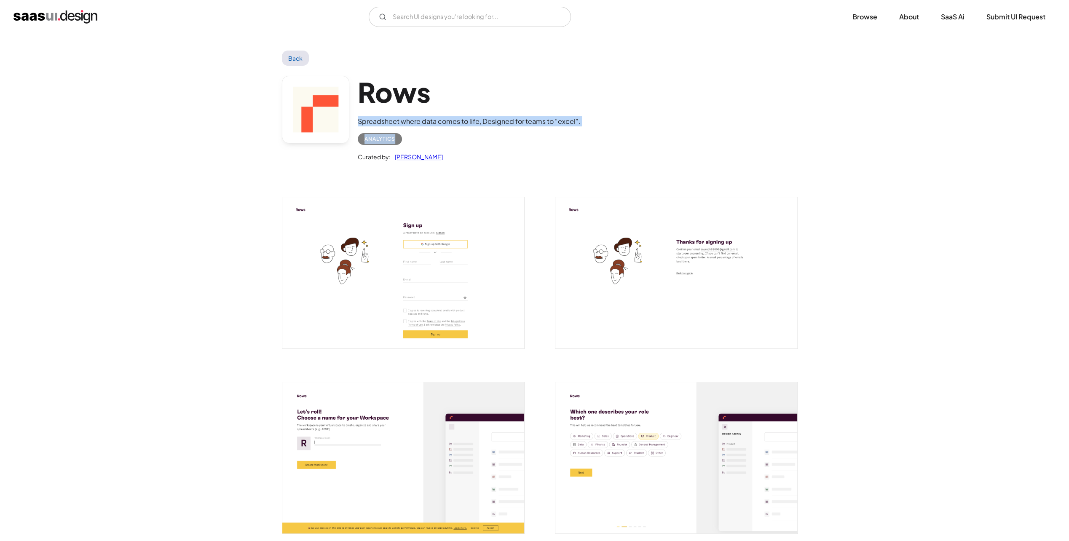
drag, startPoint x: 356, startPoint y: 120, endPoint x: 549, endPoint y: 127, distance: 193.9
click at [549, 127] on div "Rows Spreadsheet where data comes to life, Designed for teams to “excel”. Analy…" at bounding box center [534, 121] width 505 height 110
click at [566, 165] on div "Rows Spreadsheet where data comes to life, Designed for teams to “excel”. Analy…" at bounding box center [534, 121] width 505 height 110
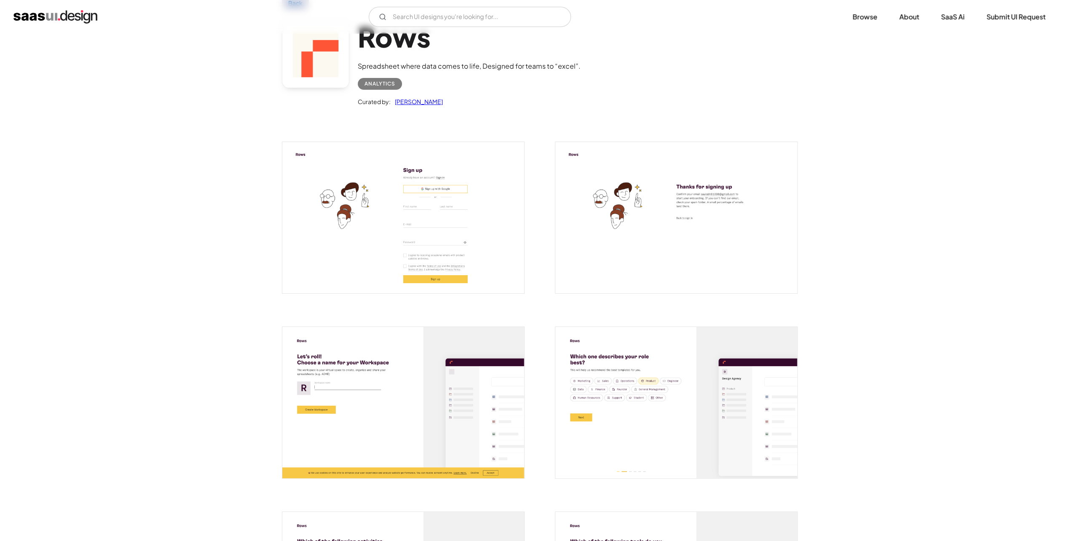
scroll to position [42, 0]
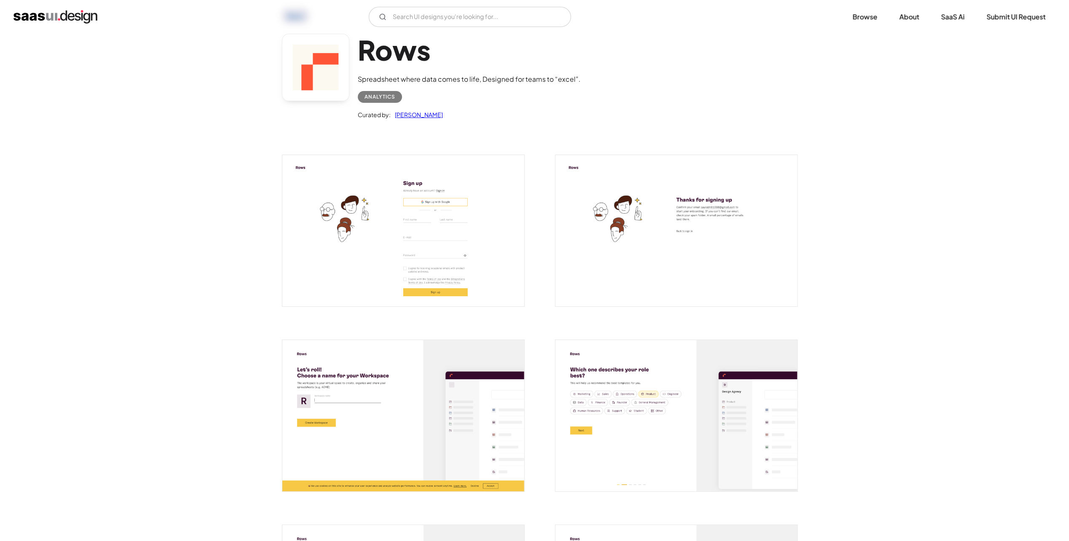
click at [369, 96] on div "Analytics" at bounding box center [379, 97] width 31 height 10
click at [390, 96] on div "Analytics" at bounding box center [379, 97] width 31 height 10
click at [575, 139] on div at bounding box center [671, 225] width 253 height 185
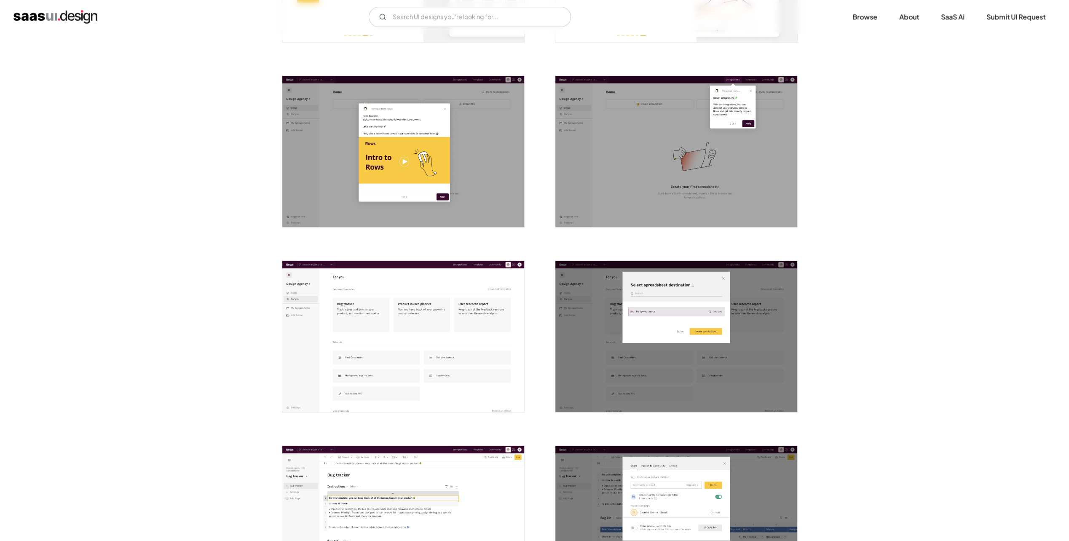
scroll to position [885, 0]
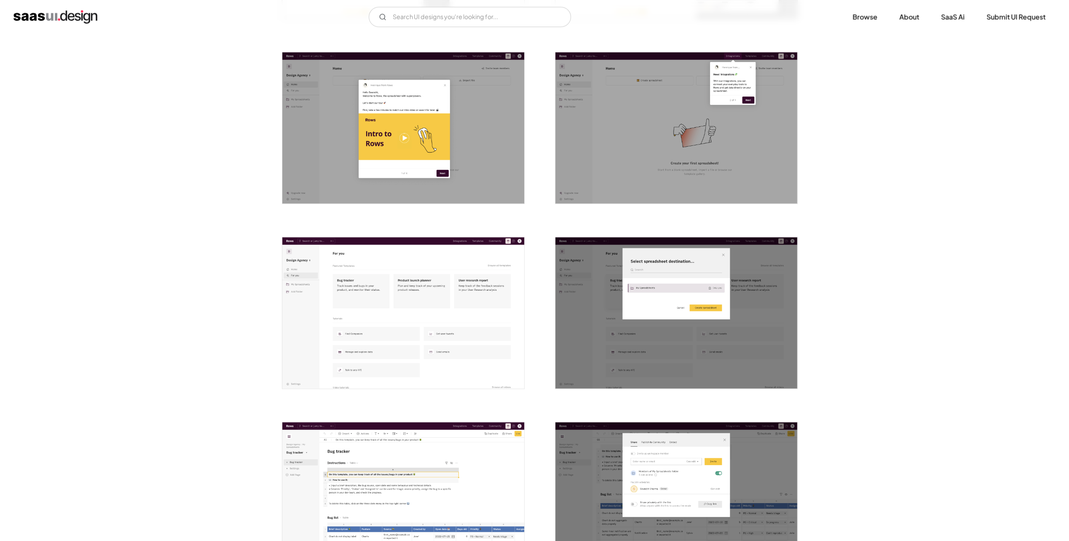
click at [460, 332] on img "open lightbox" at bounding box center [403, 312] width 242 height 151
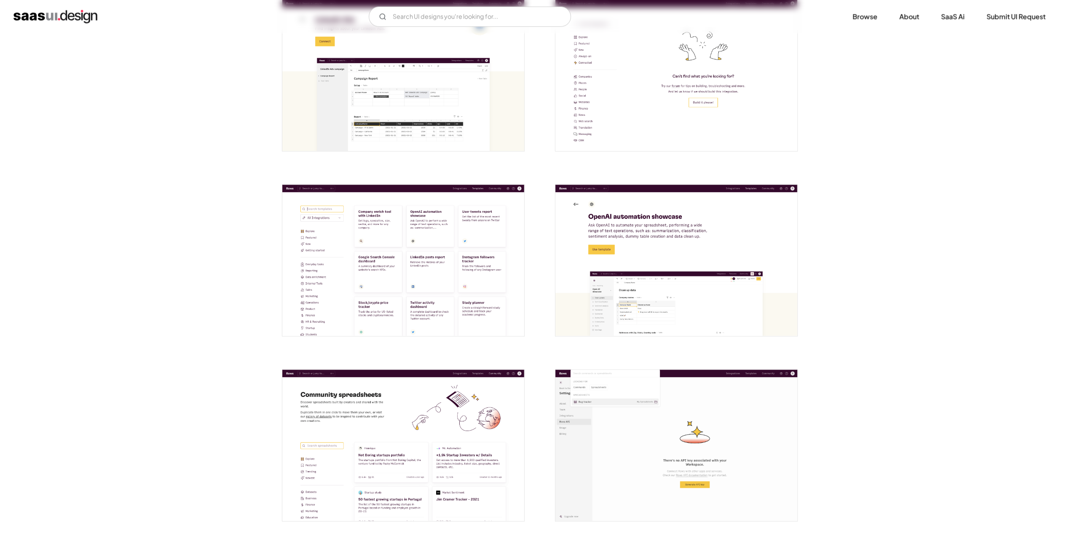
scroll to position [1685, 0]
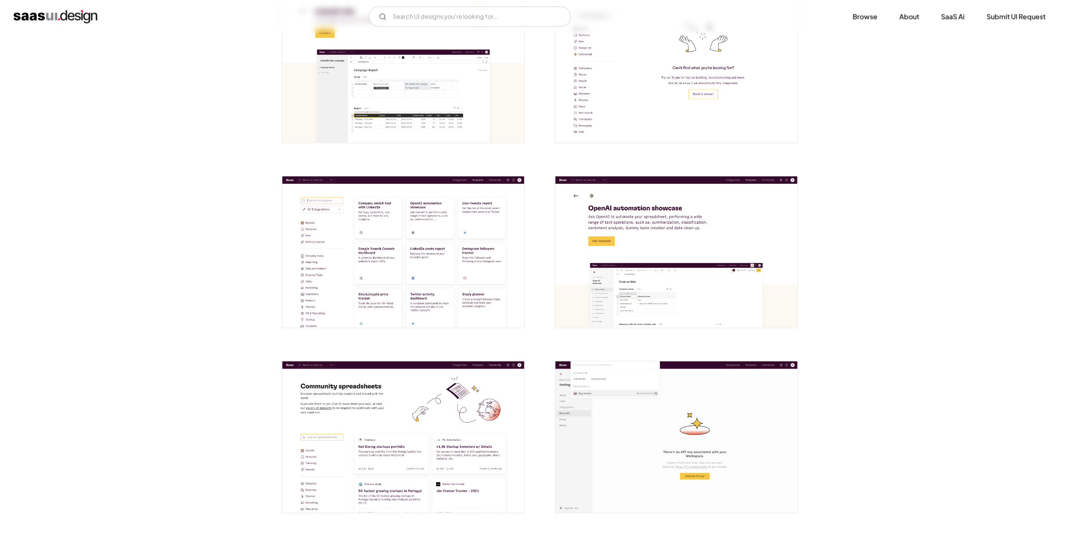
click at [488, 252] on img "open lightbox" at bounding box center [403, 251] width 242 height 151
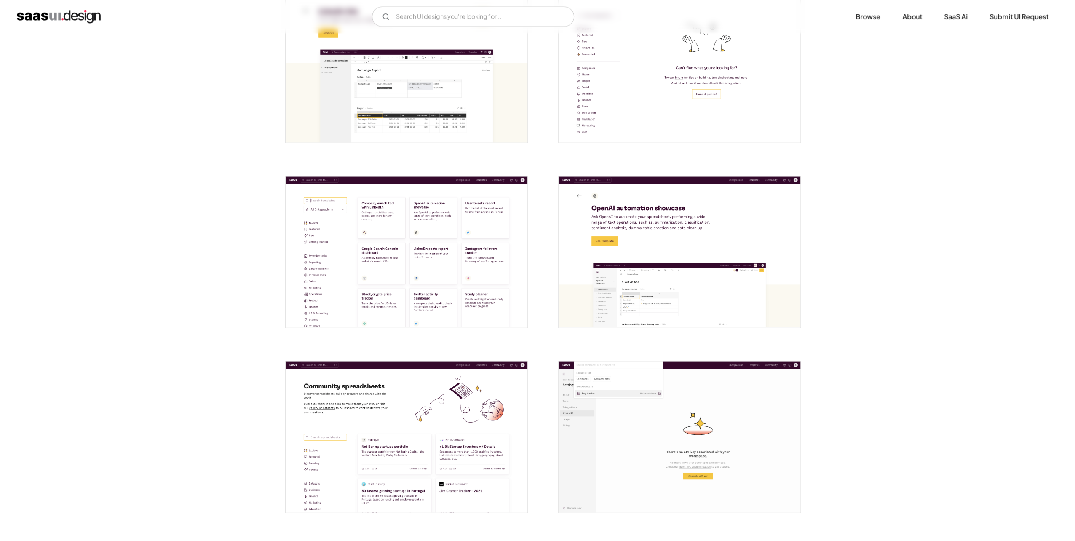
scroll to position [1811, 0]
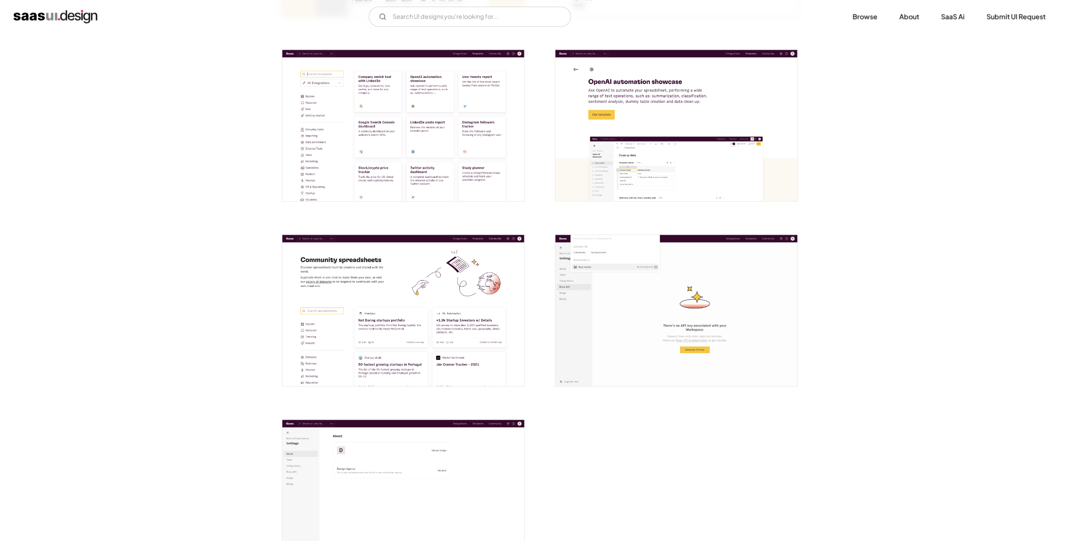
click at [447, 371] on img "open lightbox" at bounding box center [403, 310] width 242 height 151
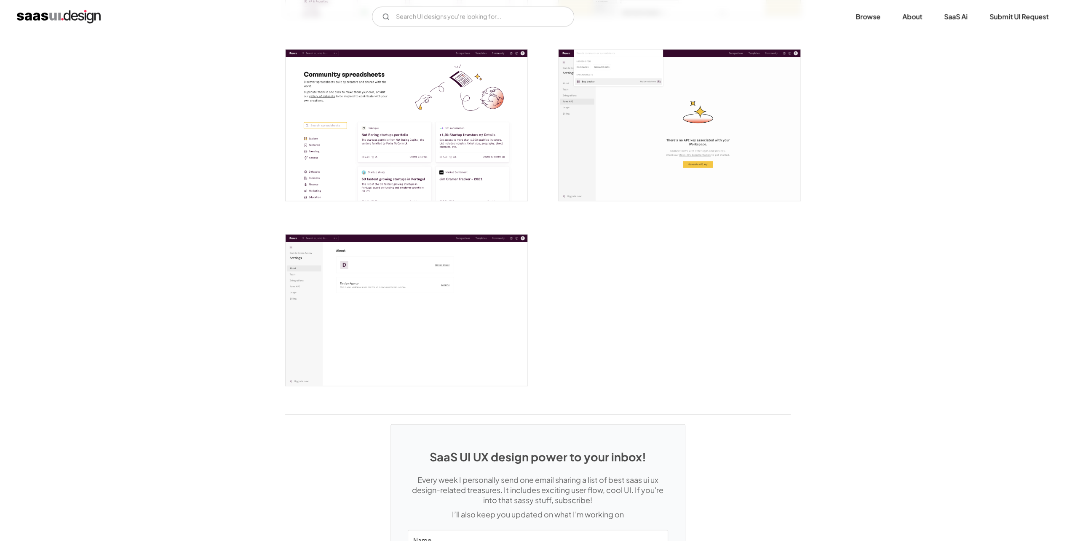
scroll to position [2064, 0]
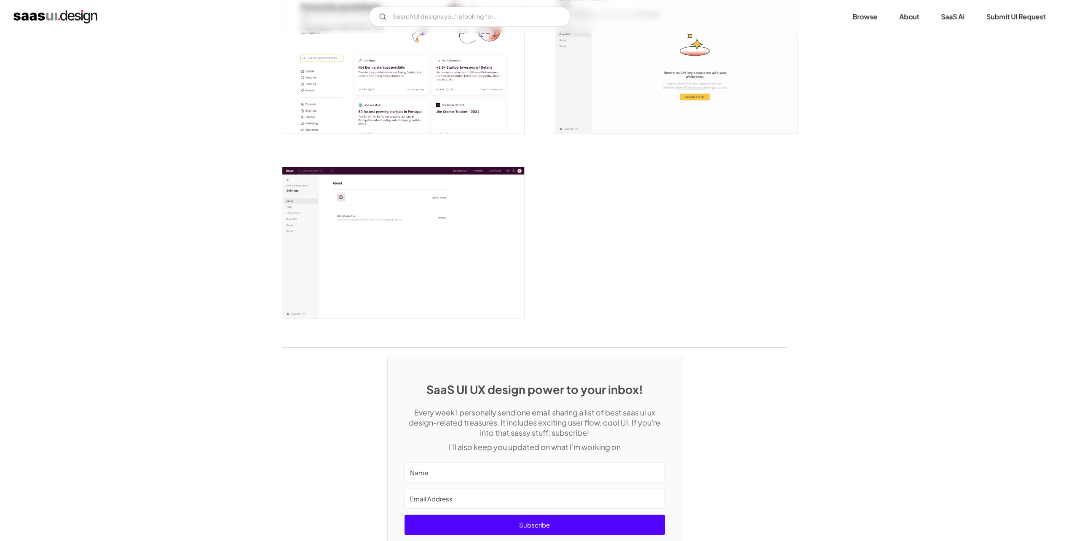
click at [422, 284] on img "open lightbox" at bounding box center [403, 242] width 242 height 151
click at [307, 252] on img "open lightbox" at bounding box center [403, 242] width 242 height 151
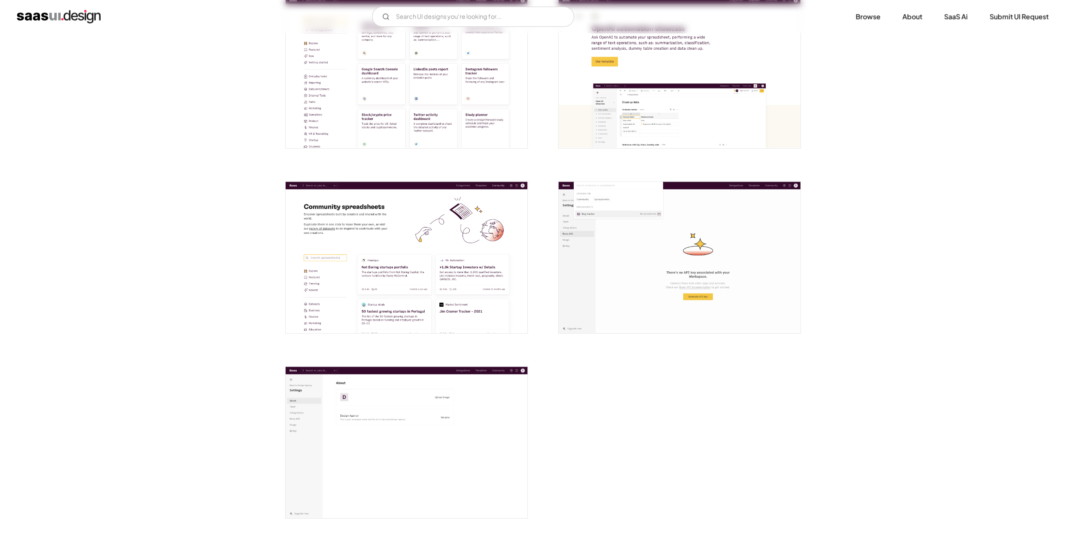
scroll to position [1807, 0]
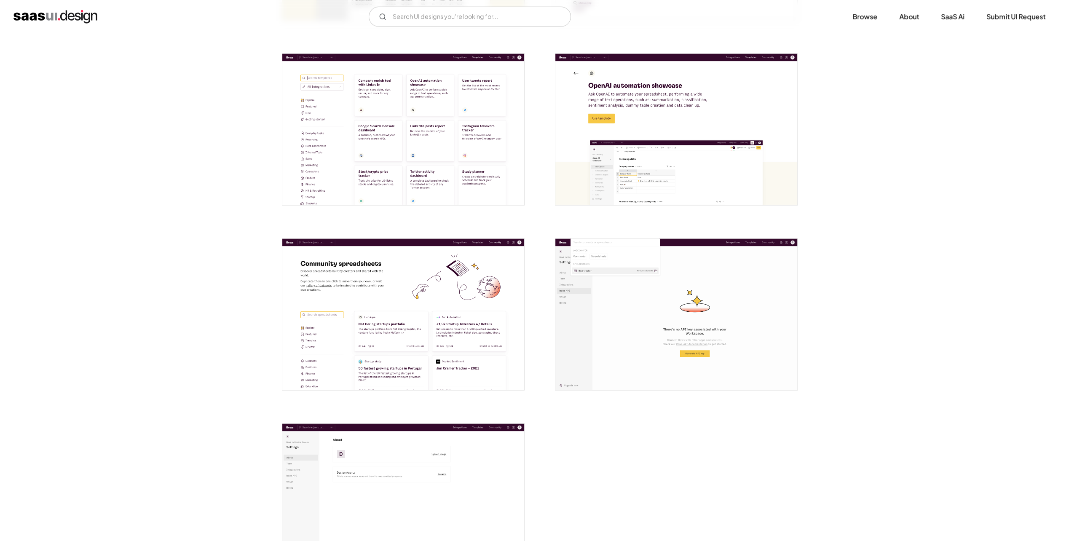
click at [681, 321] on img "open lightbox" at bounding box center [676, 314] width 242 height 151
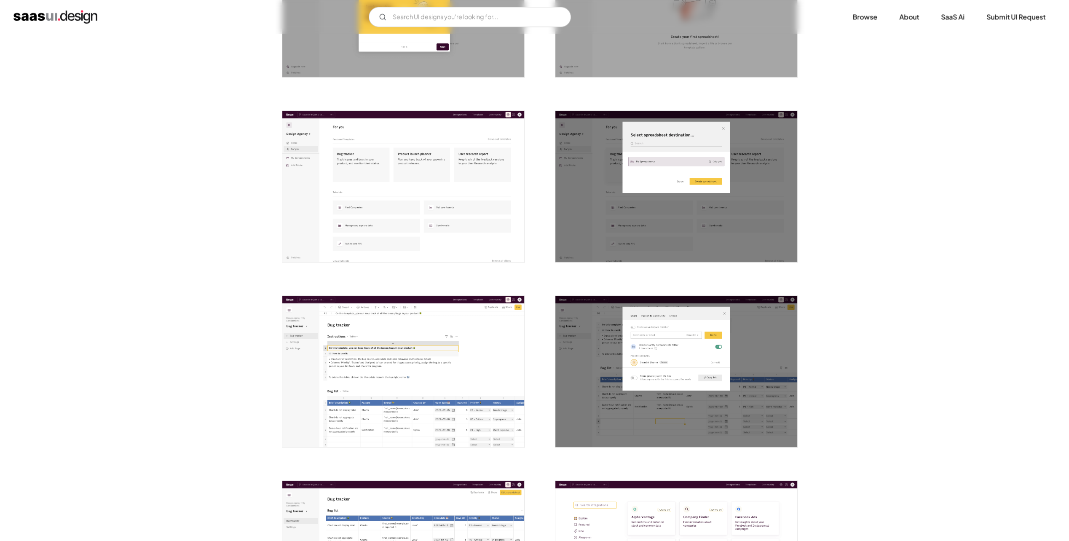
scroll to position [923, 0]
